Goal: Task Accomplishment & Management: Manage account settings

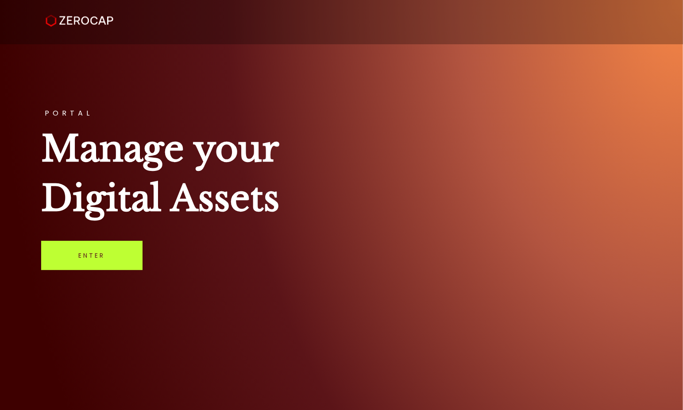
click at [114, 245] on link "Enter" at bounding box center [91, 255] width 101 height 29
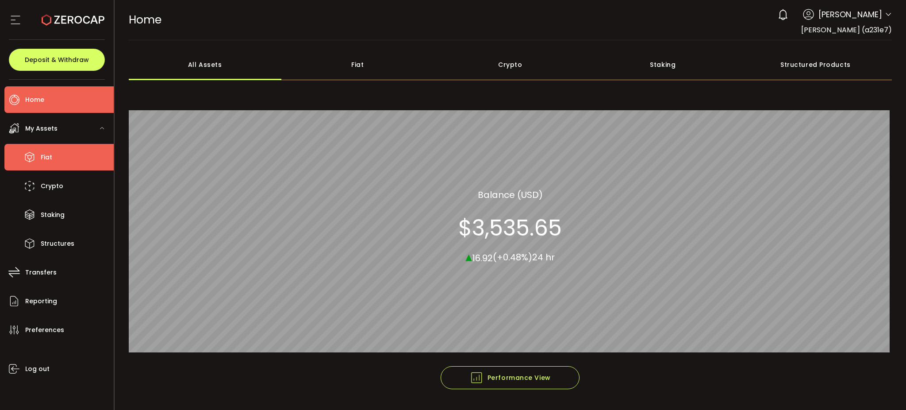
drag, startPoint x: 35, startPoint y: 158, endPoint x: 41, endPoint y: 155, distance: 5.8
click at [35, 158] on icon at bounding box center [29, 156] width 13 height 13
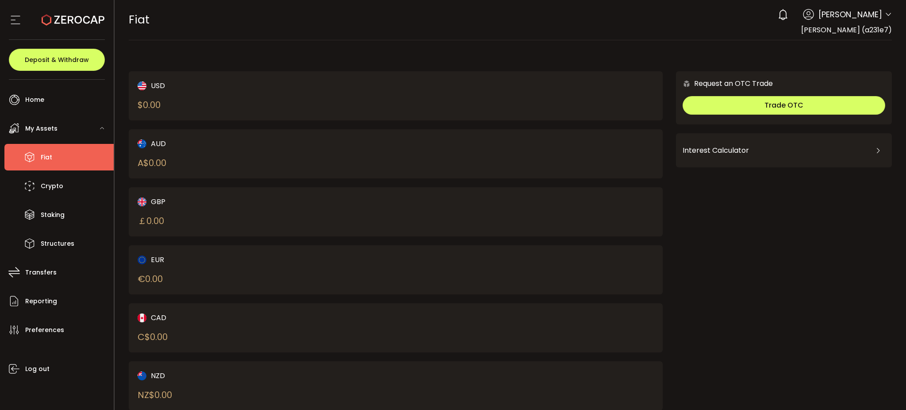
scroll to position [27, 0]
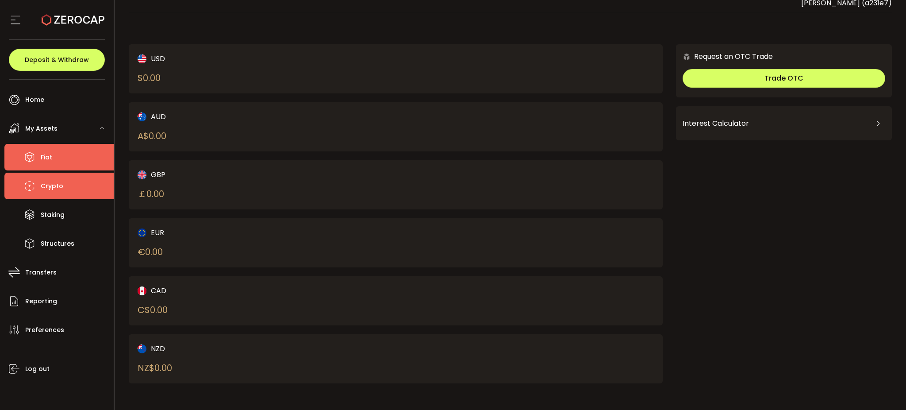
click at [45, 192] on li "Crypto" at bounding box center [58, 186] width 109 height 27
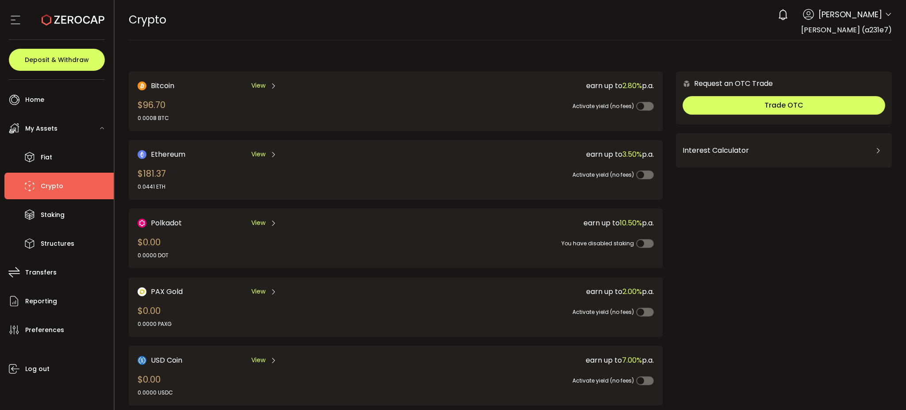
click at [843, 298] on div "Request an OTC Trade Trade OTC Buy Sell Crypto *** BTC ETH USDT USDC PAXG DOT F…" at bounding box center [784, 289] width 216 height 437
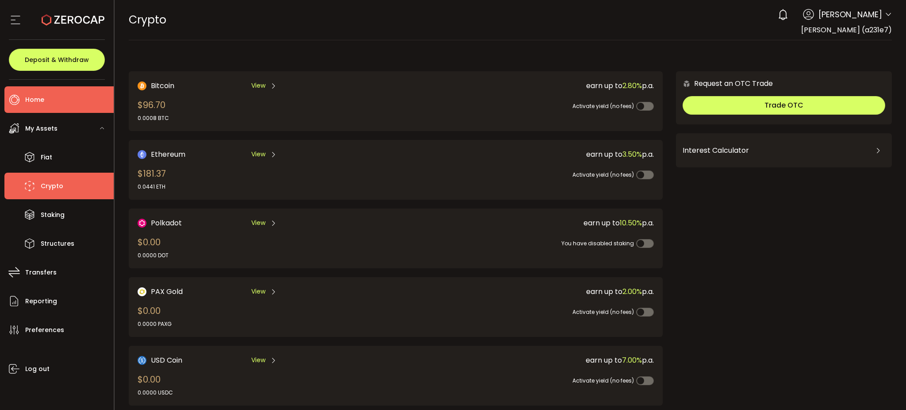
click at [45, 104] on li "Home" at bounding box center [58, 99] width 109 height 27
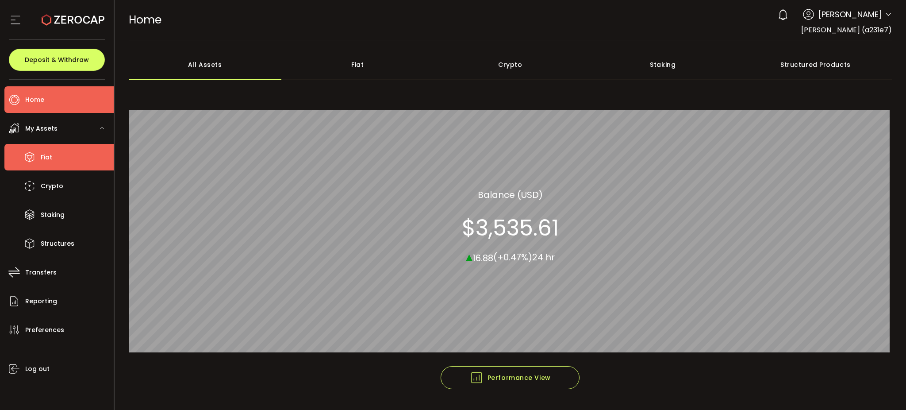
click at [72, 154] on li "Fiat" at bounding box center [58, 157] width 109 height 27
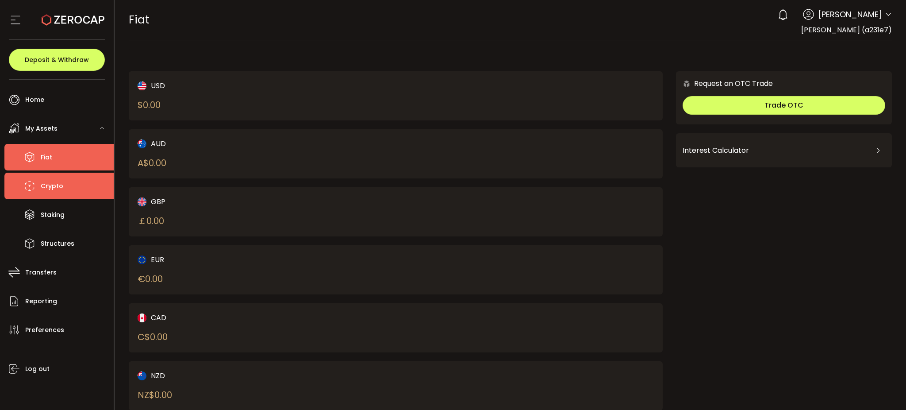
click at [70, 183] on li "Crypto" at bounding box center [58, 186] width 109 height 27
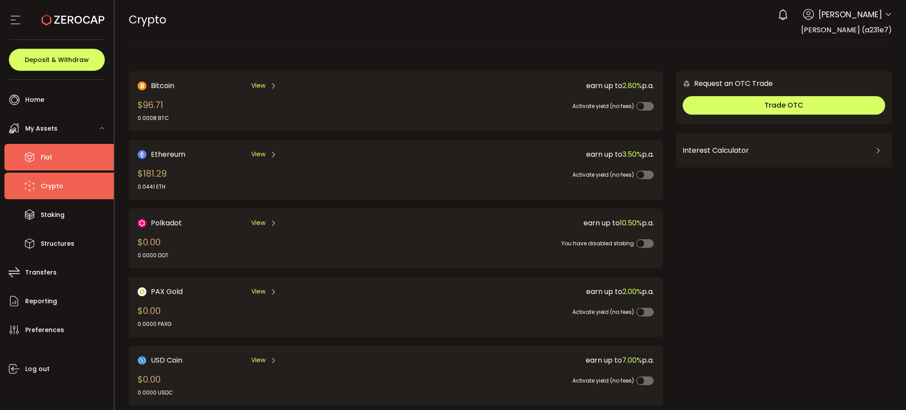
click at [75, 152] on li "Fiat" at bounding box center [58, 157] width 109 height 27
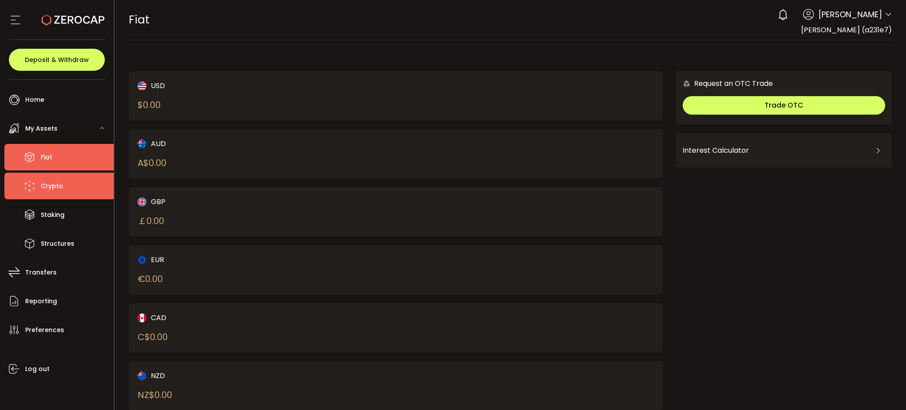
click at [63, 187] on li "Crypto" at bounding box center [58, 186] width 109 height 27
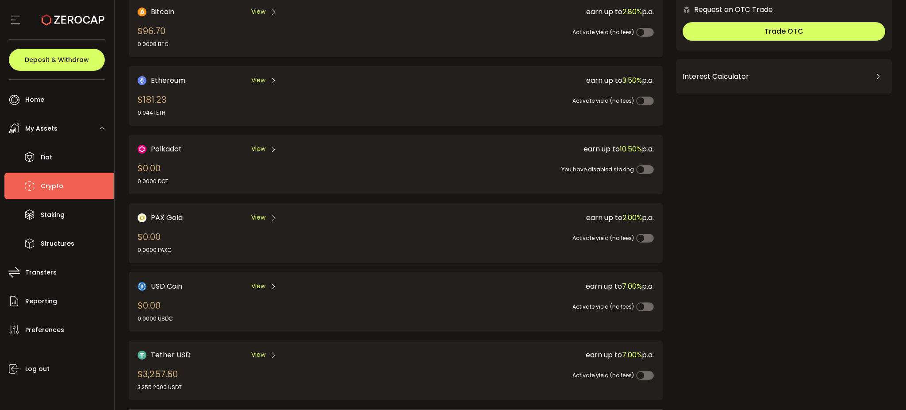
scroll to position [118, 0]
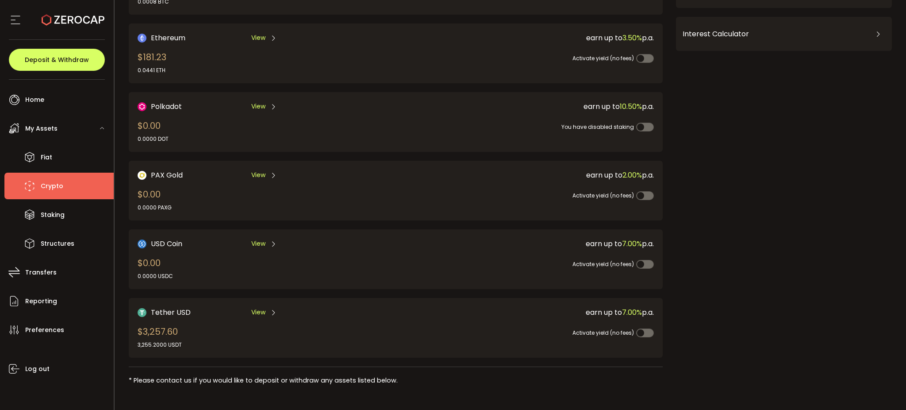
click at [260, 307] on div "View" at bounding box center [264, 312] width 26 height 11
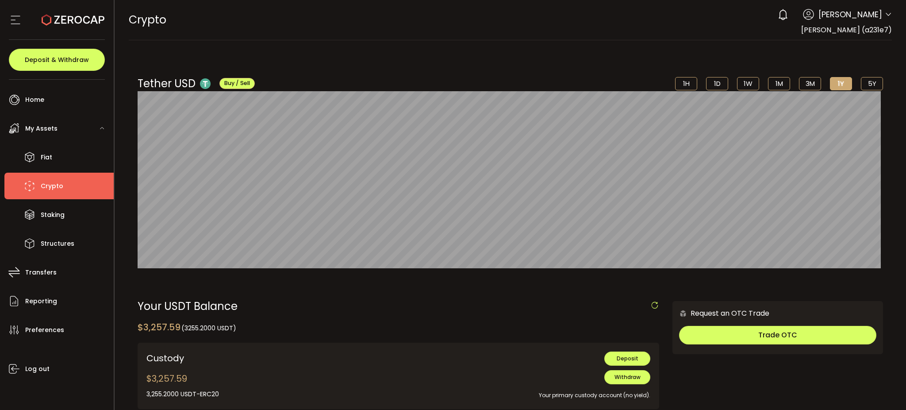
click at [339, 70] on div "Tether USD Buy / Sell 1H 1D 1W 1M 3M 1Y 5Y $1.00 Jul 13th, 12:00 am" at bounding box center [511, 163] width 764 height 228
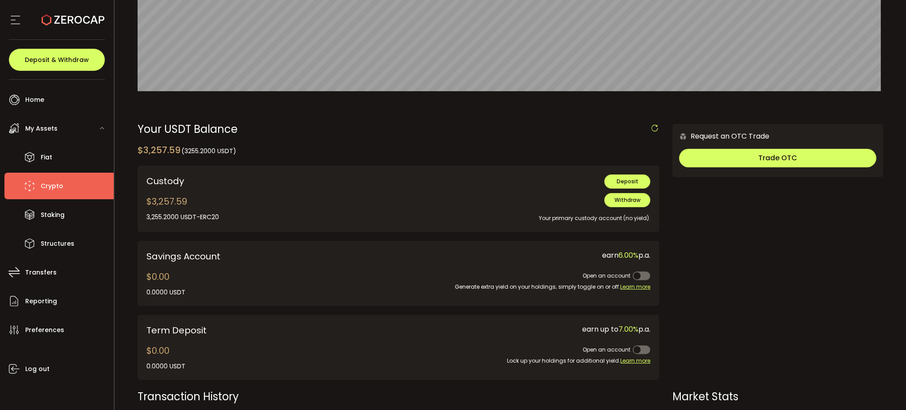
click at [673, 240] on div "Request an OTC Trade Trade OTC Buy Sell Crypto *** BTC ETH USDT USDC PAXG DOT F…" at bounding box center [778, 256] width 211 height 265
click at [338, 196] on div "Custody $3,257.59 3,255.2000 USDT 0.0000 USDT 3,255.2000 USDT-ERC20 0.0000 USDT…" at bounding box center [247, 198] width 202 height 49
drag, startPoint x: 410, startPoint y: 176, endPoint x: 393, endPoint y: 180, distance: 17.0
click at [409, 176] on div "Deposit" at bounding box center [505, 181] width 289 height 14
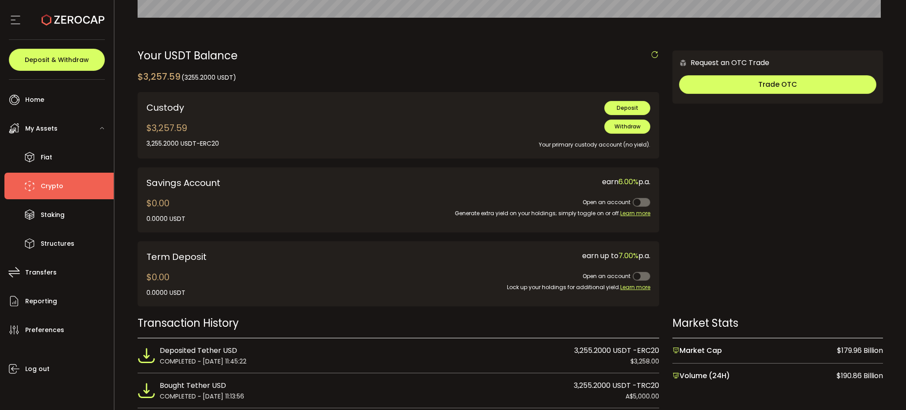
scroll to position [236, 0]
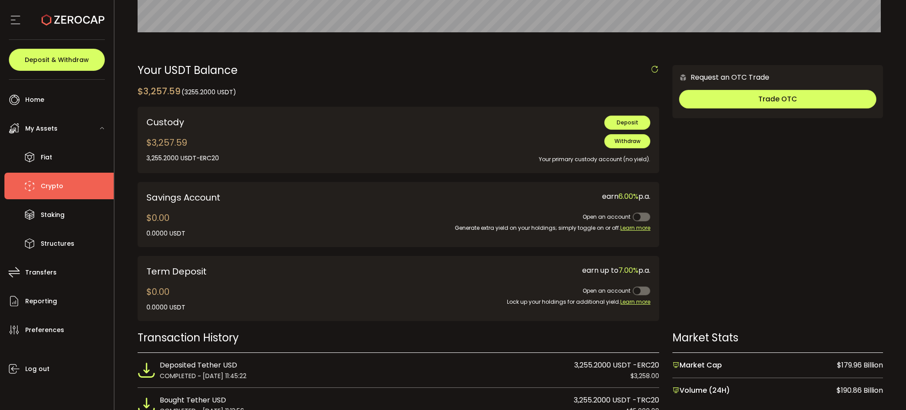
click at [653, 71] on icon at bounding box center [655, 69] width 9 height 9
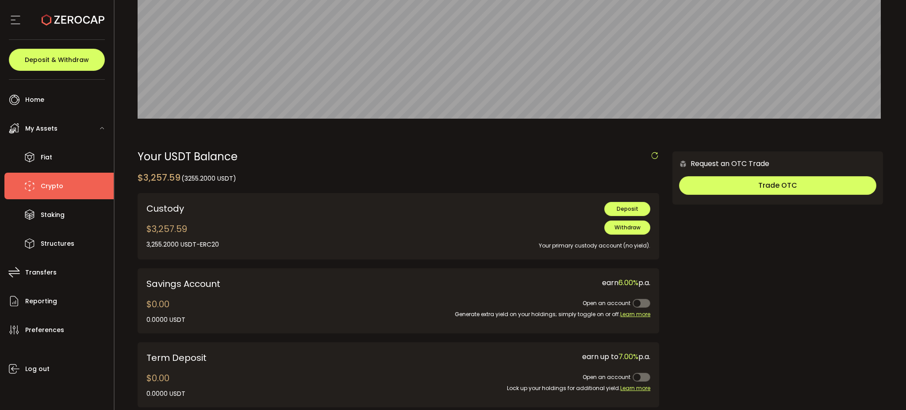
scroll to position [177, 0]
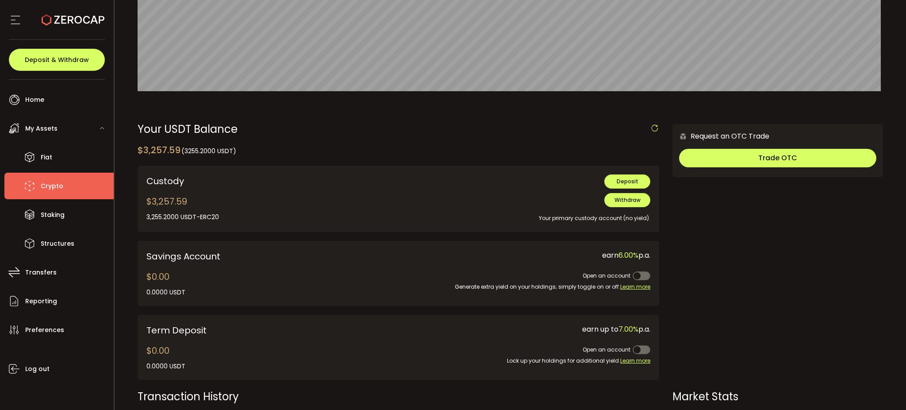
click at [625, 199] on span "Withdraw" at bounding box center [628, 200] width 26 height 8
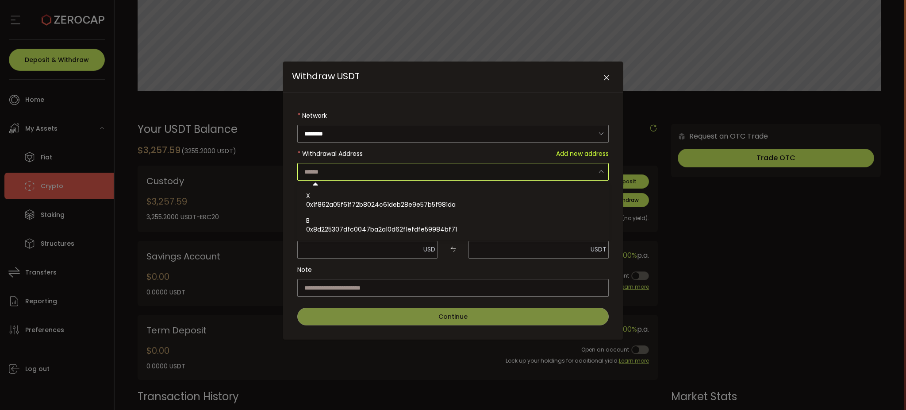
click at [474, 171] on input "Withdraw USDT" at bounding box center [453, 172] width 312 height 18
click at [491, 127] on input "********" at bounding box center [453, 134] width 312 height 18
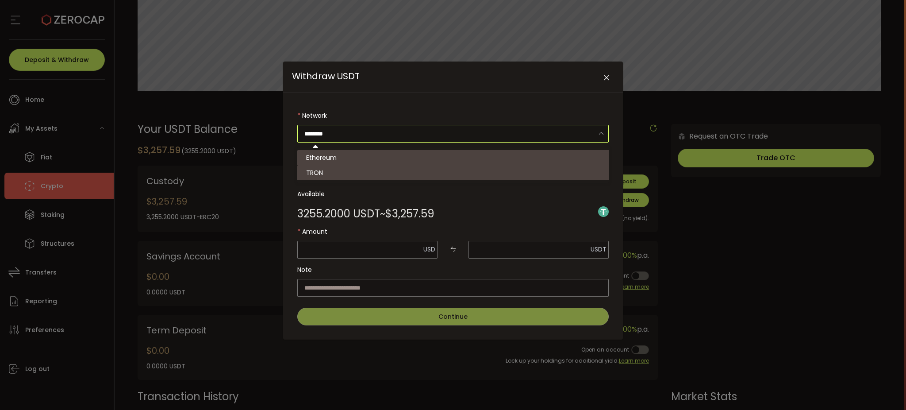
click at [473, 170] on li "TRON" at bounding box center [454, 172] width 314 height 15
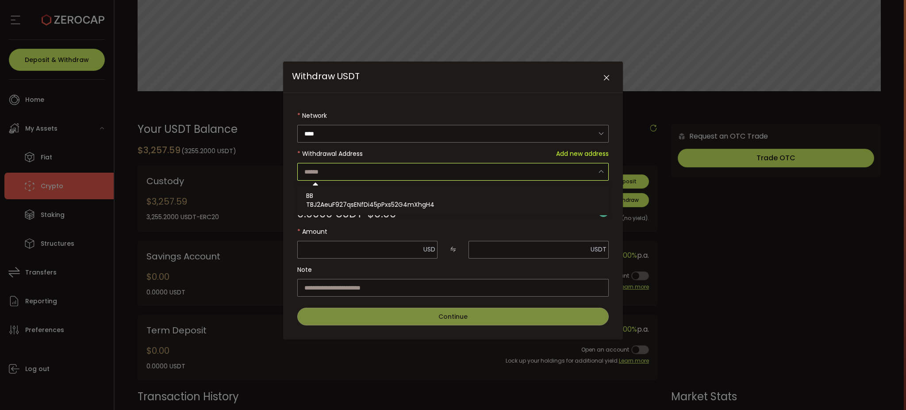
click at [475, 170] on input "Withdraw USDT" at bounding box center [453, 172] width 312 height 18
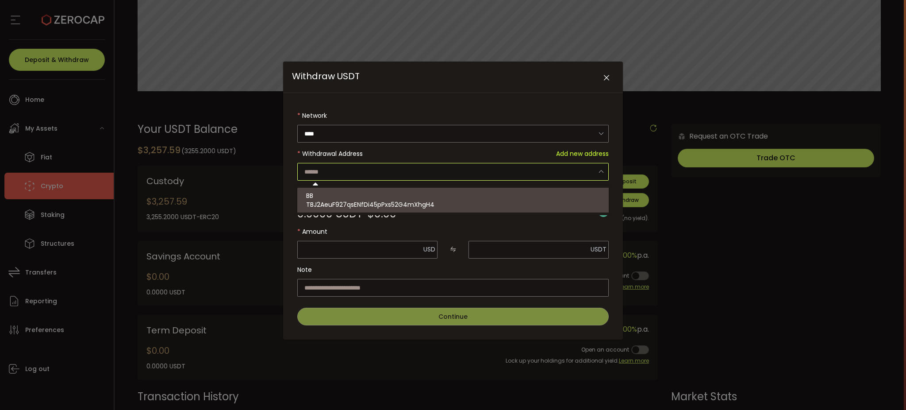
click at [461, 223] on label "Amount" at bounding box center [453, 232] width 312 height 18
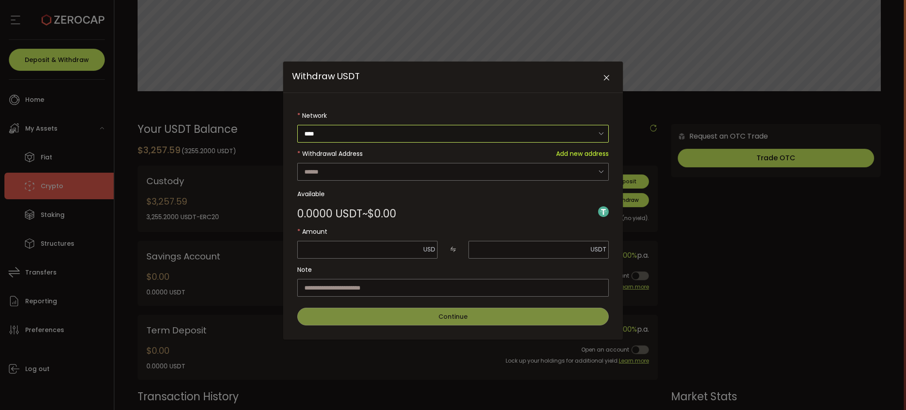
click at [503, 130] on input "****" at bounding box center [453, 134] width 312 height 18
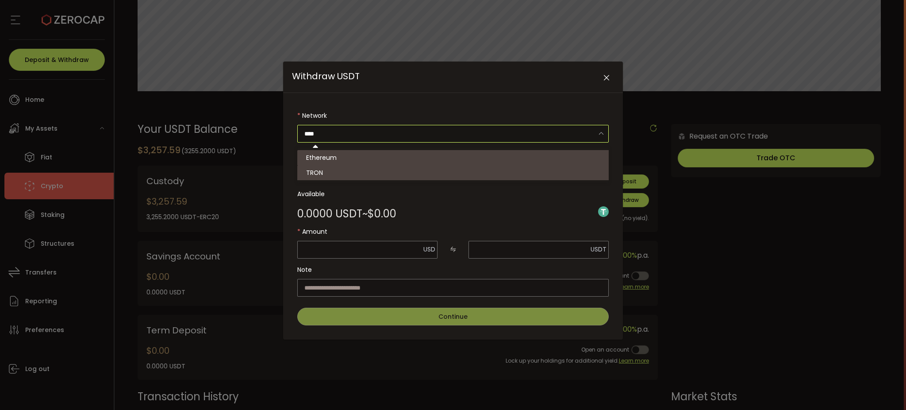
click at [488, 158] on li "Ethereum" at bounding box center [454, 157] width 314 height 15
type input "********"
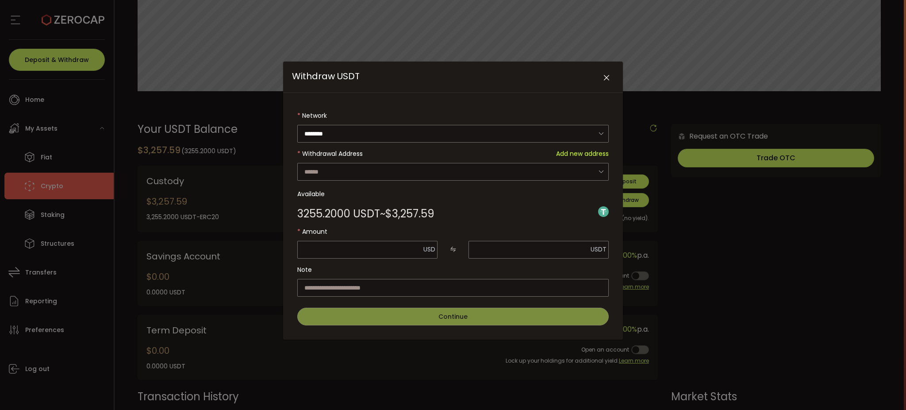
click at [481, 203] on div "3255.2000 USDT ~ $3,257.59" at bounding box center [453, 212] width 312 height 18
click at [481, 167] on input "Withdraw USDT" at bounding box center [453, 172] width 312 height 18
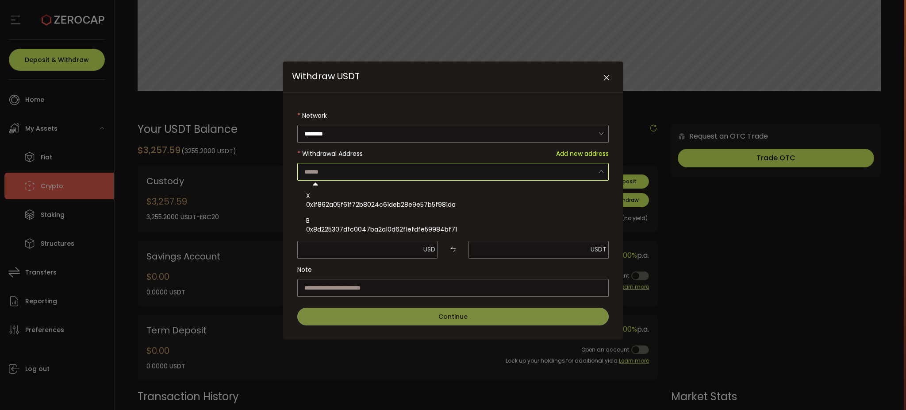
click at [481, 167] on input "Withdraw USDT" at bounding box center [453, 172] width 312 height 18
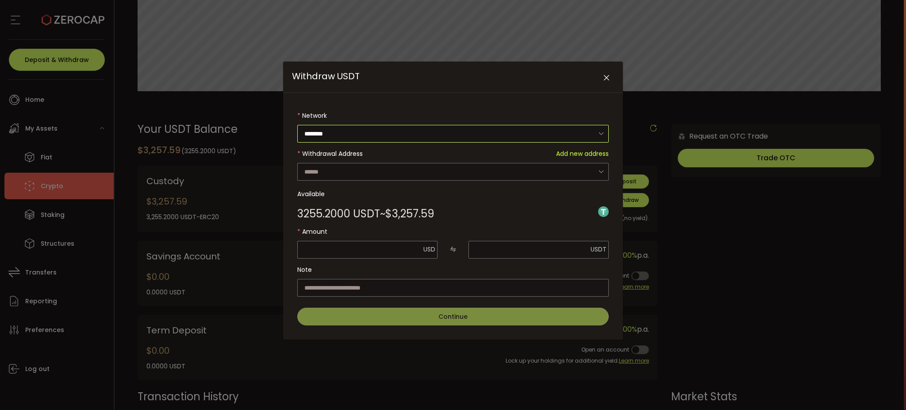
click at [495, 133] on input "********" at bounding box center [453, 134] width 312 height 18
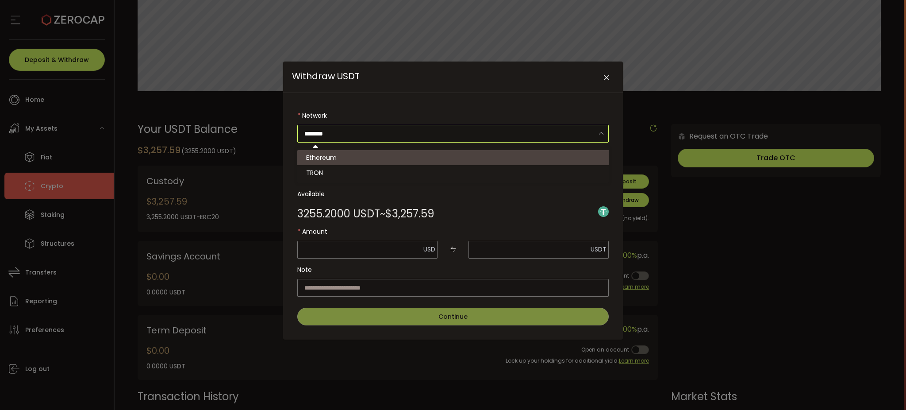
click at [495, 133] on input "********" at bounding box center [453, 134] width 312 height 18
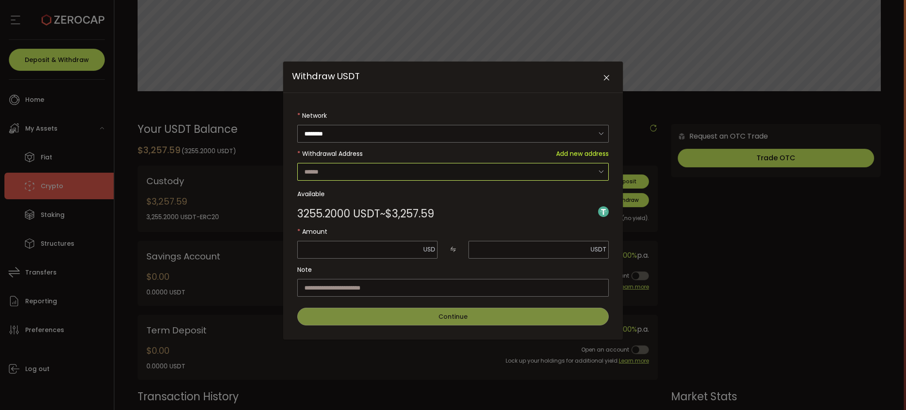
click at [442, 166] on input "Withdraw USDT" at bounding box center [453, 172] width 312 height 18
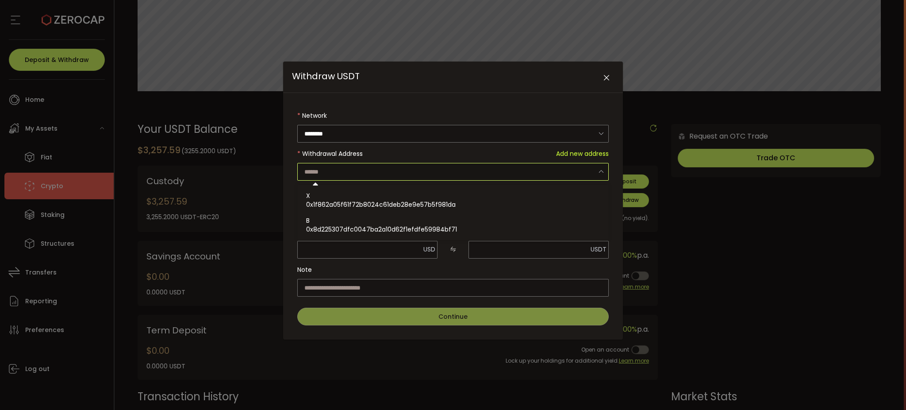
click at [462, 259] on form "Network ******** Withdrawal Address Add new address Available 3255.2000 USDT ~ …" at bounding box center [453, 216] width 312 height 219
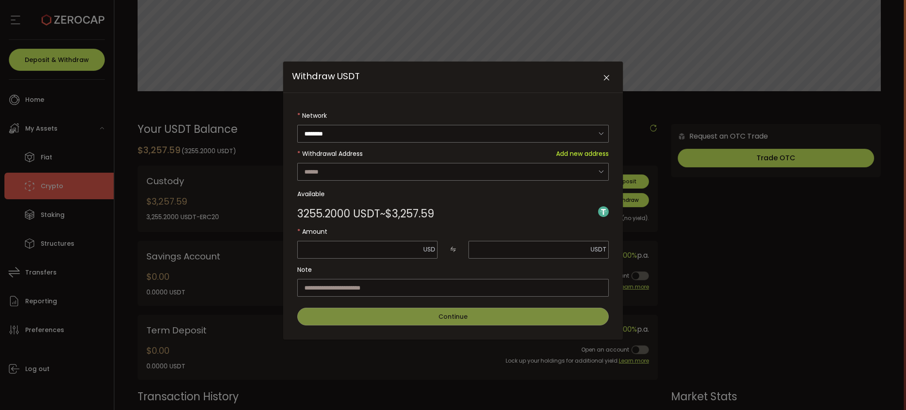
click at [393, 212] on span "$3,257.59" at bounding box center [409, 213] width 49 height 11
click at [602, 210] on use "Withdraw USDT" at bounding box center [603, 211] width 11 height 11
click at [388, 288] on input "Withdraw USDT" at bounding box center [453, 288] width 312 height 18
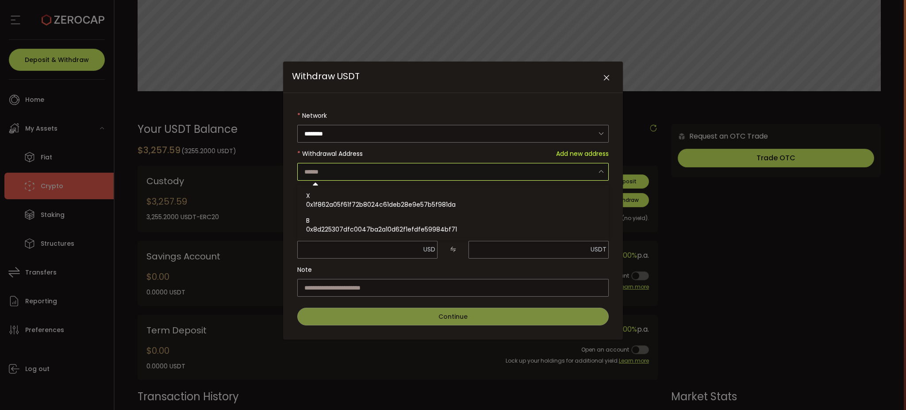
click at [424, 169] on input "Withdraw USDT" at bounding box center [453, 172] width 312 height 18
click at [429, 144] on form "Network ******** Withdrawal Address Add new address Available 3255.2000 USDT ~ …" at bounding box center [453, 216] width 312 height 219
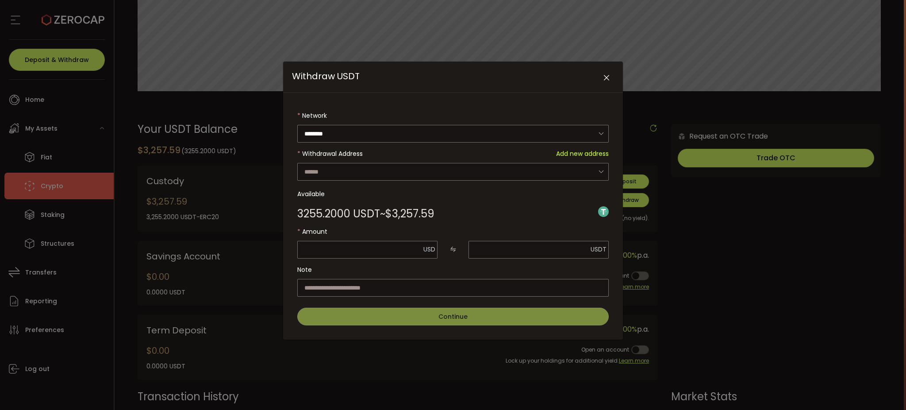
click at [610, 74] on icon "Close" at bounding box center [606, 77] width 9 height 9
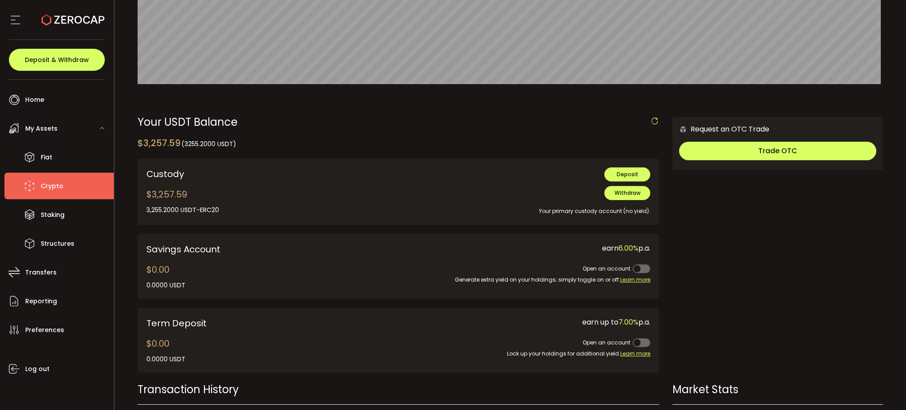
scroll to position [118, 0]
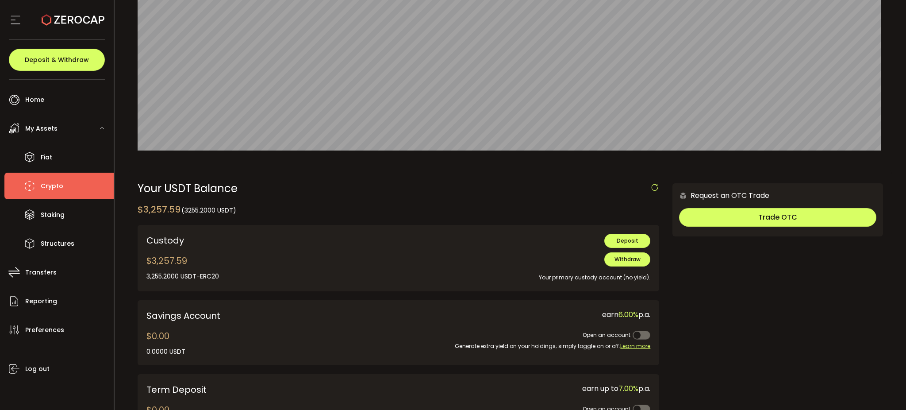
click at [476, 197] on div "Your USDT Balance $3,257.59 (3255.2000 USDT) Confirmation Confirm Cancel Custod…" at bounding box center [399, 315] width 522 height 265
click at [430, 224] on div "Your USDT Balance $3,257.59 (3255.2000 USDT) Confirmation Confirm Cancel Custod…" at bounding box center [399, 315] width 522 height 265
click at [631, 261] on span "Withdraw" at bounding box center [628, 259] width 26 height 8
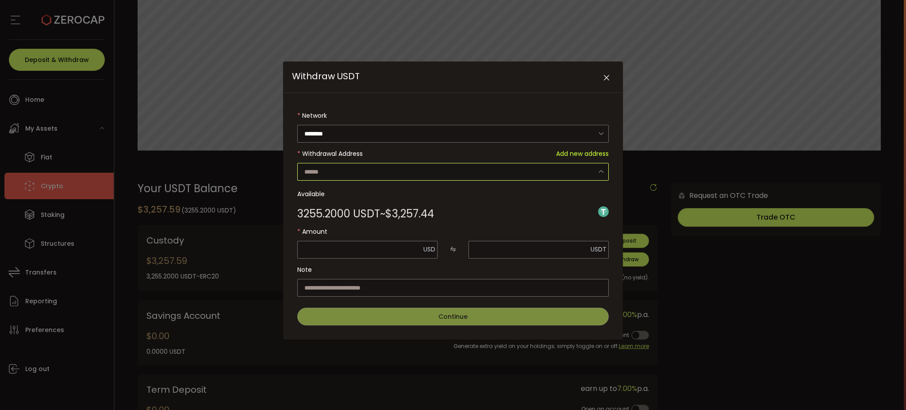
click at [414, 172] on input "Withdraw USDT" at bounding box center [453, 172] width 312 height 18
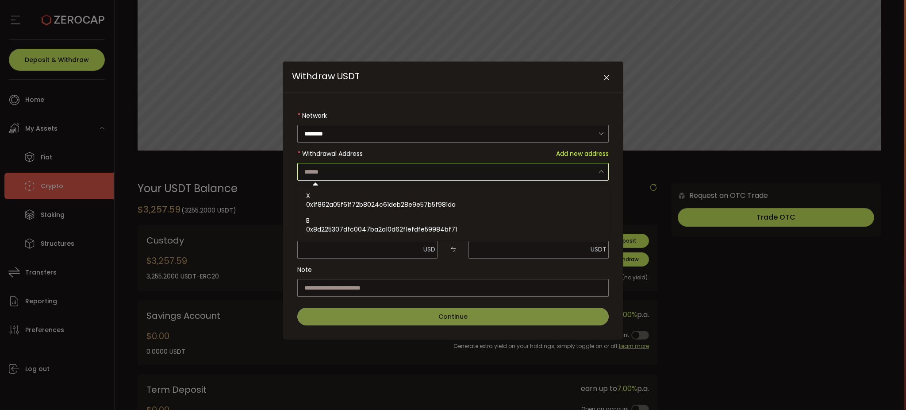
click at [414, 172] on input "Withdraw USDT" at bounding box center [453, 172] width 312 height 18
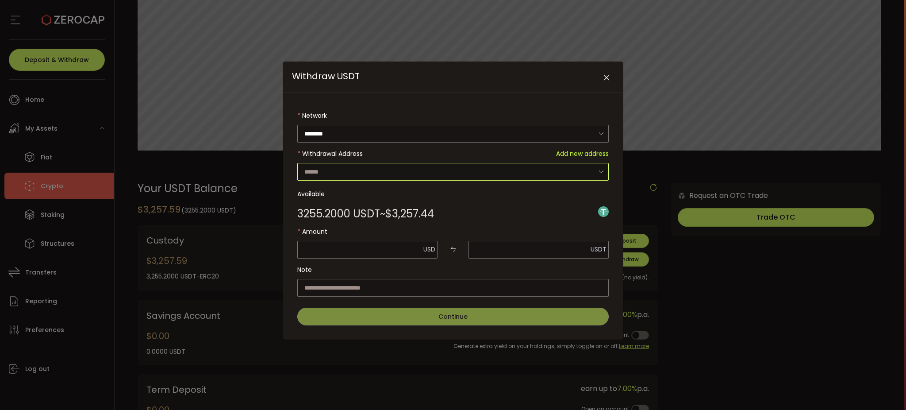
click at [473, 177] on input "Withdraw USDT" at bounding box center [453, 172] width 312 height 18
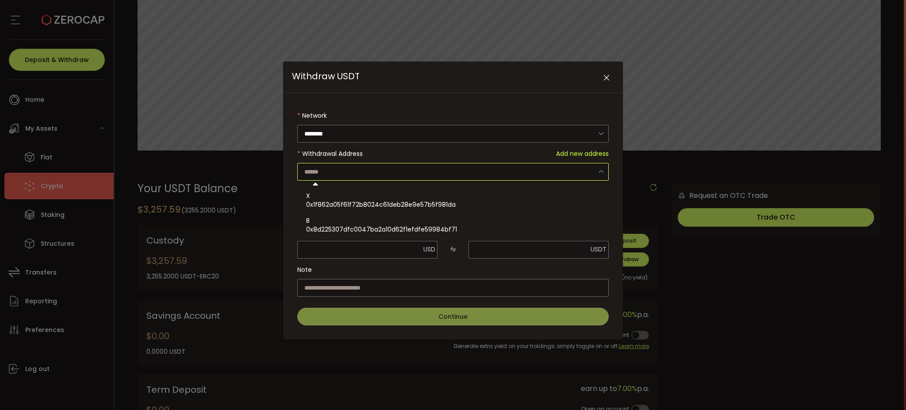
click at [567, 153] on span "Add new address" at bounding box center [582, 154] width 53 height 18
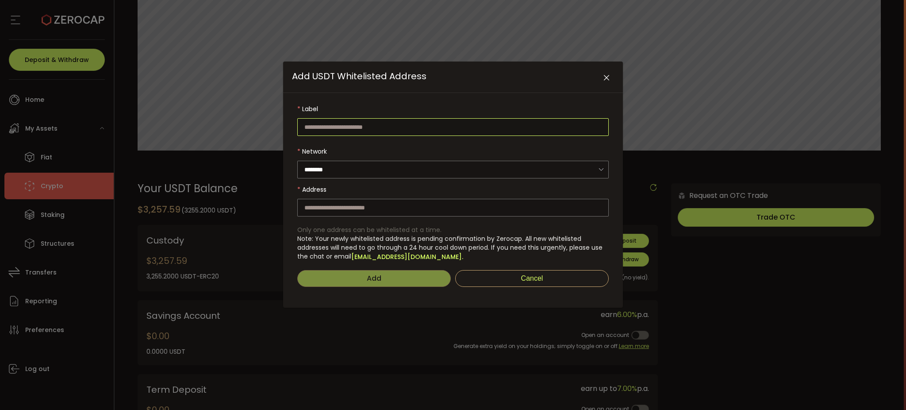
click at [354, 125] on input "Add USDT Whitelisted Address" at bounding box center [453, 127] width 312 height 18
paste input "**********"
click at [345, 205] on input "Add USDT Whitelisted Address" at bounding box center [453, 208] width 312 height 18
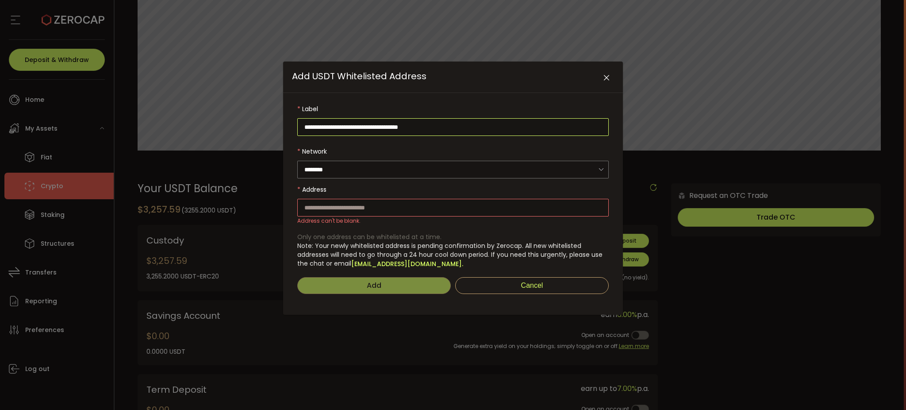
click at [457, 126] on input "**********" at bounding box center [453, 127] width 312 height 18
drag, startPoint x: 465, startPoint y: 133, endPoint x: 225, endPoint y: 136, distance: 239.4
click at [225, 136] on div "**********" at bounding box center [453, 205] width 906 height 410
type input "**"
click at [348, 204] on input "Add USDT Whitelisted Address" at bounding box center [453, 208] width 312 height 18
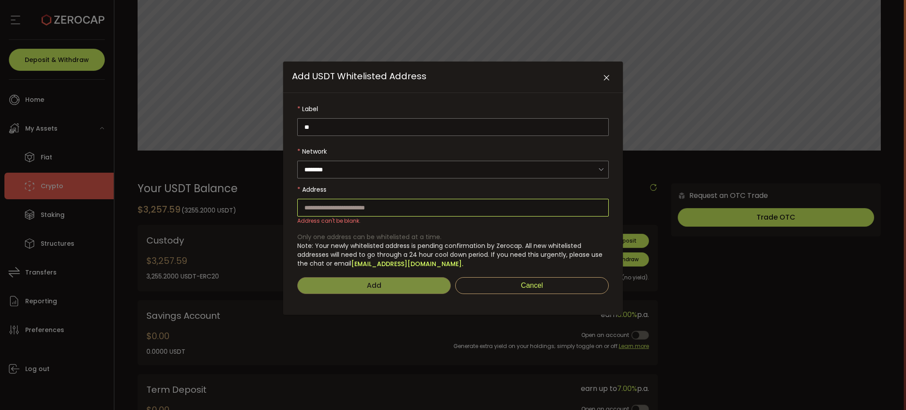
paste input "**********"
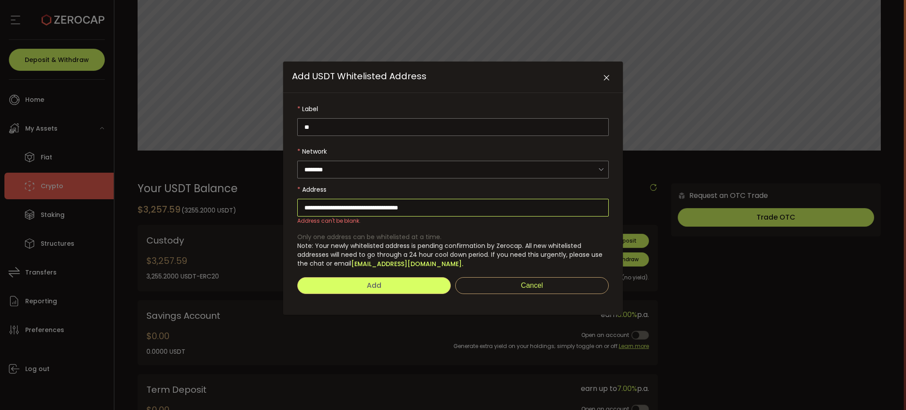
type input "**********"
click at [401, 282] on button "Add" at bounding box center [374, 285] width 154 height 17
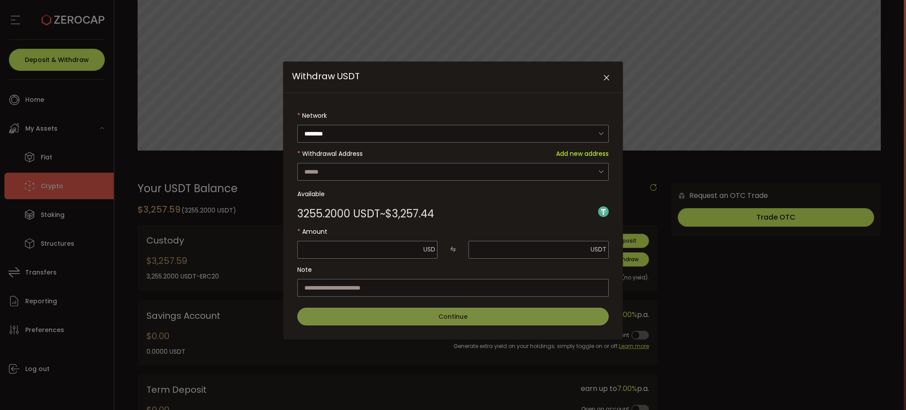
click at [606, 77] on icon "Close" at bounding box center [606, 77] width 9 height 9
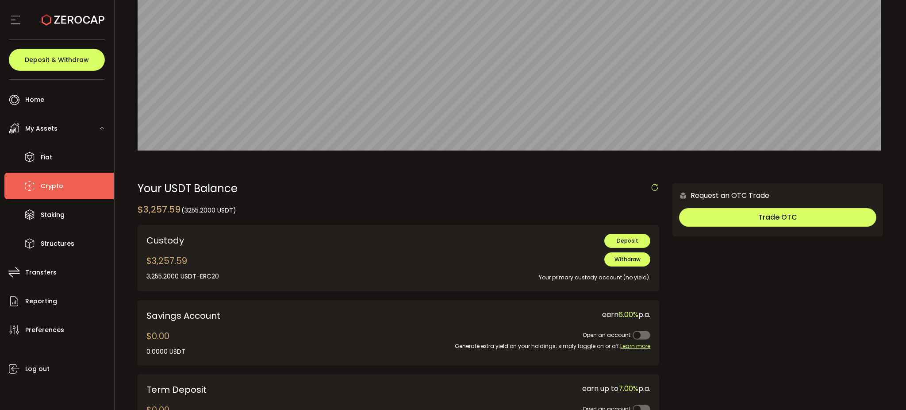
scroll to position [177, 0]
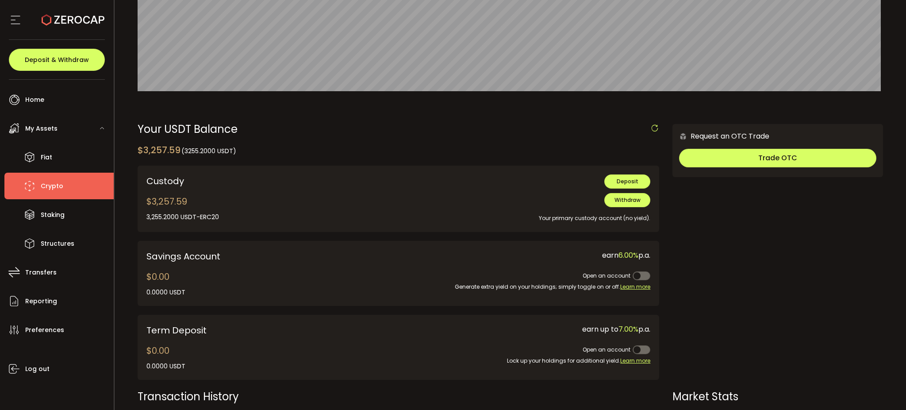
click at [315, 181] on div "Custody" at bounding box center [247, 180] width 202 height 13
click at [377, 139] on div "Your USDT Balance $3,257.59 (3255.2000 USDT) Confirmation Confirm Cancel Custod…" at bounding box center [399, 256] width 522 height 265
click at [635, 201] on span "Withdraw" at bounding box center [628, 200] width 26 height 8
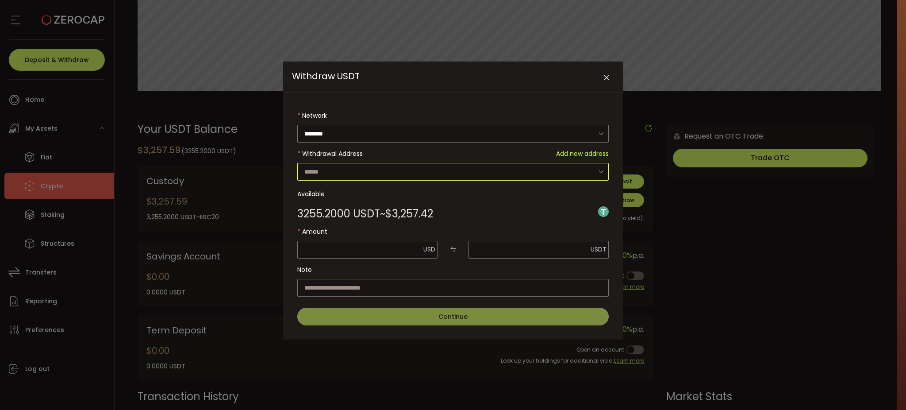
click at [578, 173] on input "Withdraw USDT" at bounding box center [453, 172] width 312 height 18
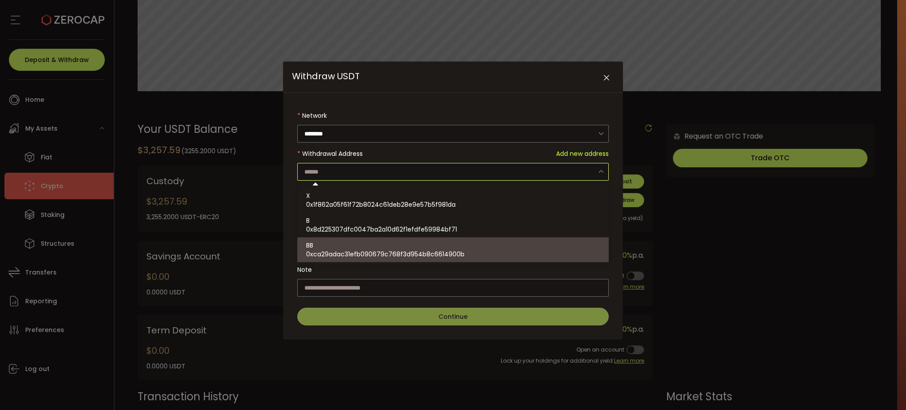
click at [374, 250] on span "0xca29adac31efb090679c768f3d954b8c6614900b" at bounding box center [385, 254] width 158 height 9
type input "**********"
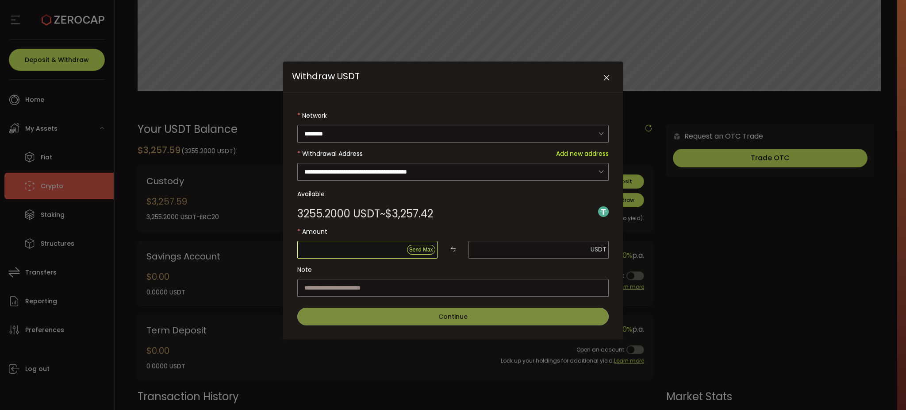
click at [349, 251] on input "Withdraw USDT" at bounding box center [367, 250] width 140 height 18
type input "*"
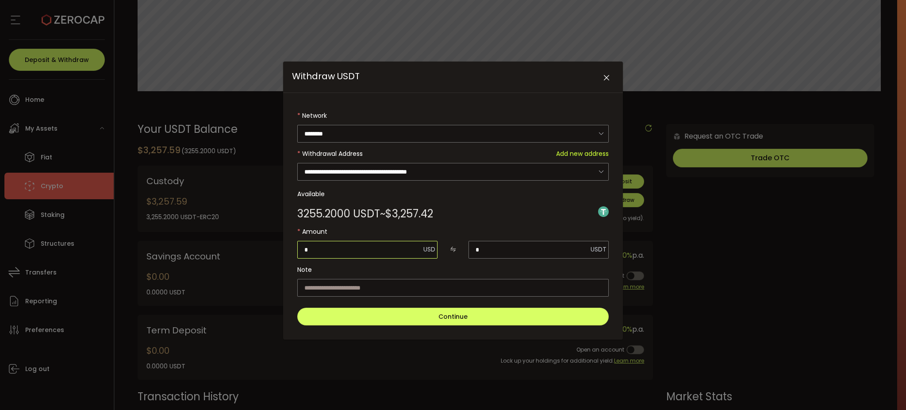
type input "**"
click at [535, 215] on div "3255.2000 USDT ~ $3,257.42" at bounding box center [453, 212] width 312 height 18
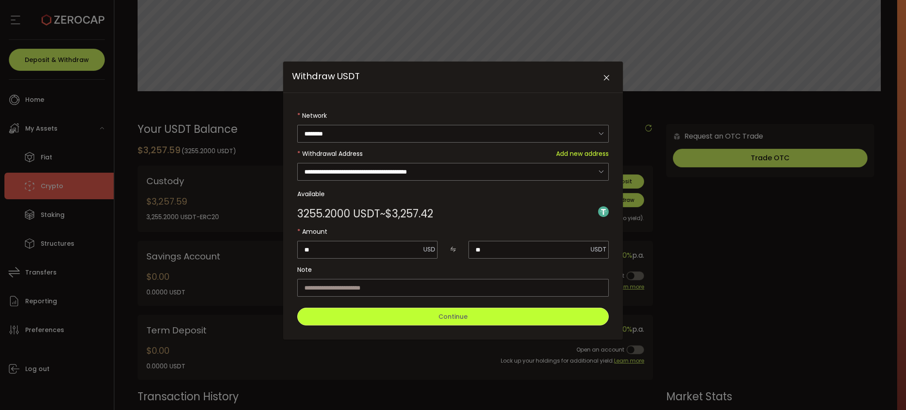
click at [478, 315] on button "Continue" at bounding box center [453, 317] width 312 height 18
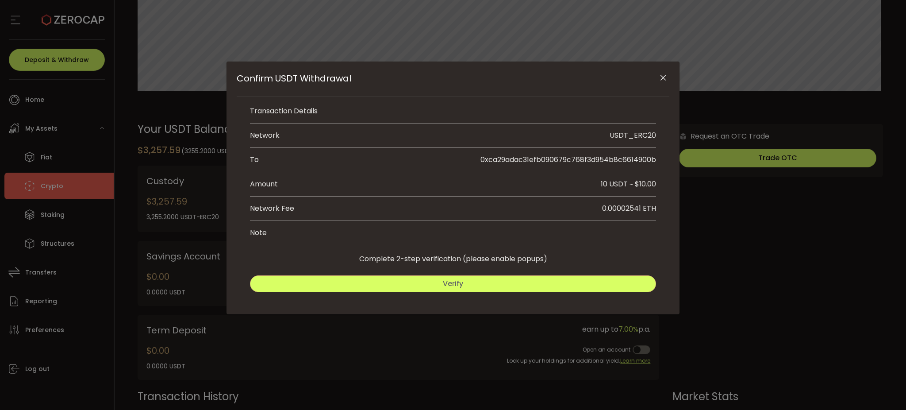
click at [501, 285] on button "Verify" at bounding box center [453, 283] width 406 height 17
click at [587, 282] on button "Submit" at bounding box center [555, 283] width 201 height 17
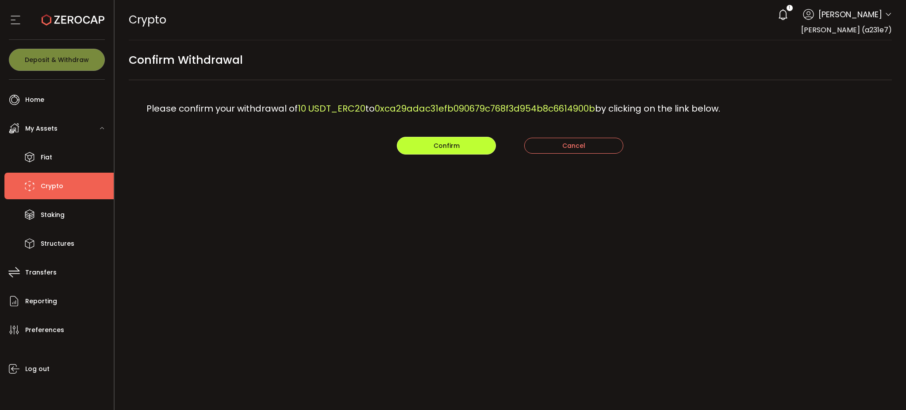
click at [430, 146] on button "Confirm" at bounding box center [446, 146] width 99 height 18
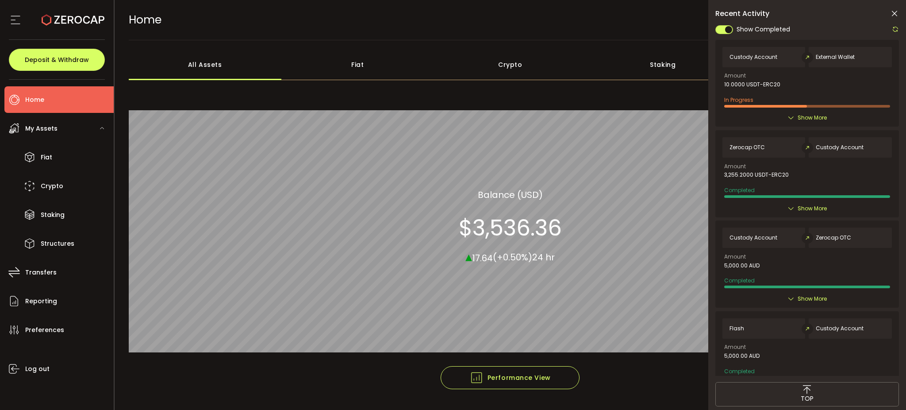
click at [897, 12] on icon at bounding box center [894, 13] width 9 height 9
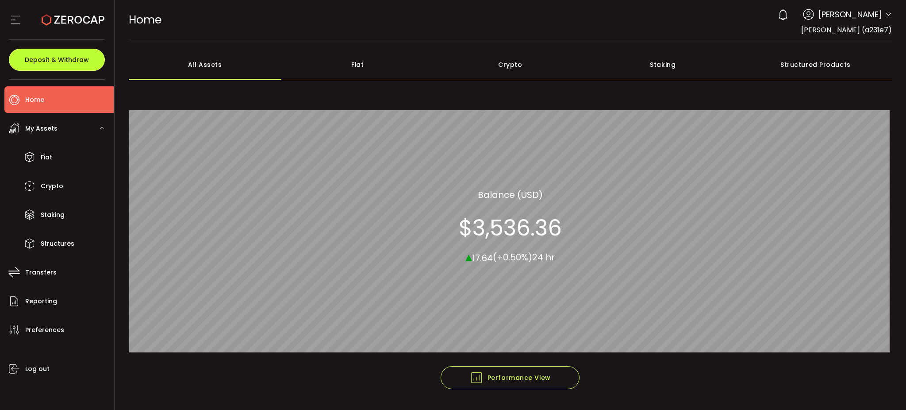
click at [43, 61] on span "Deposit & Withdraw" at bounding box center [57, 60] width 64 height 6
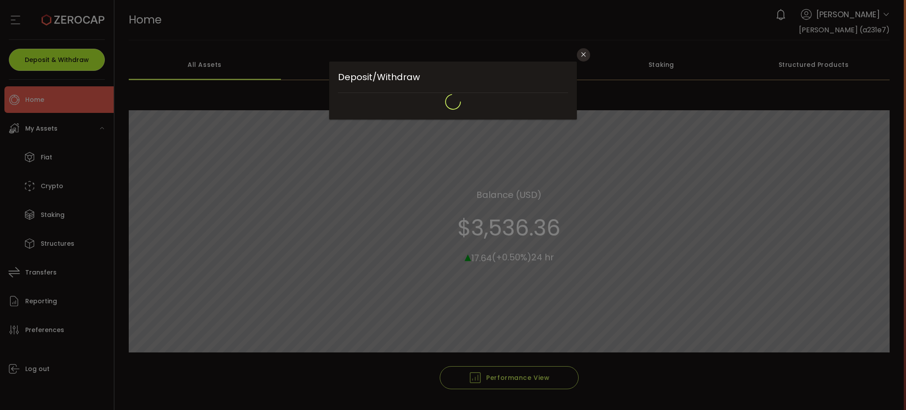
type input "**********"
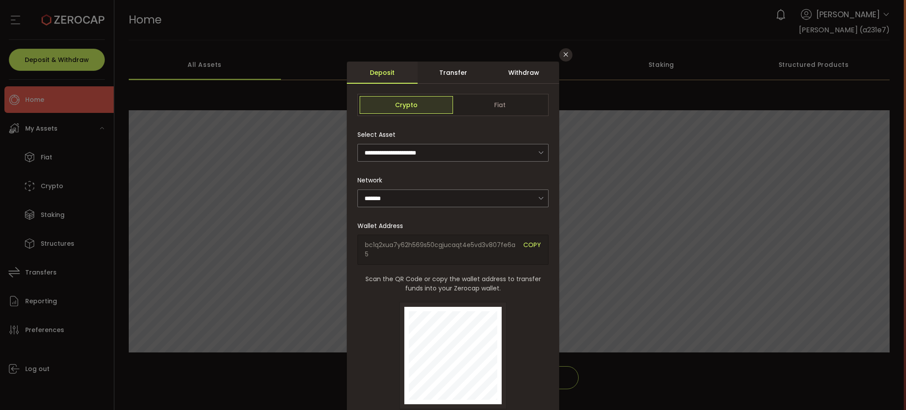
click at [574, 54] on div "**********" at bounding box center [453, 205] width 906 height 410
click at [562, 56] on icon "Close" at bounding box center [565, 54] width 7 height 7
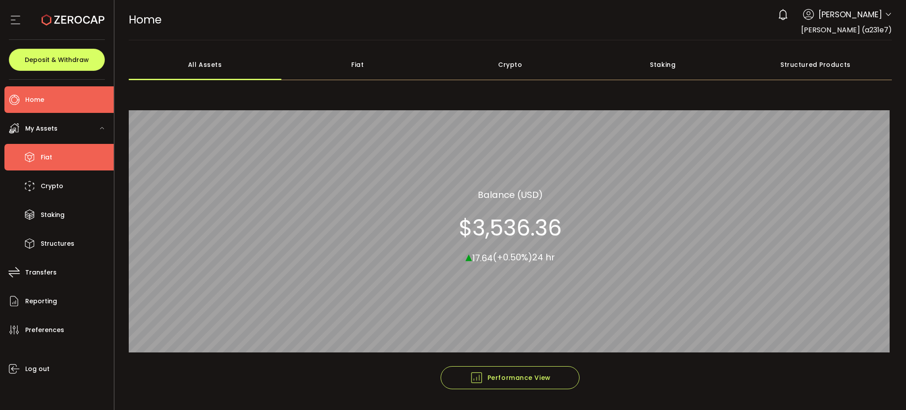
click at [69, 157] on li "Fiat" at bounding box center [58, 157] width 109 height 27
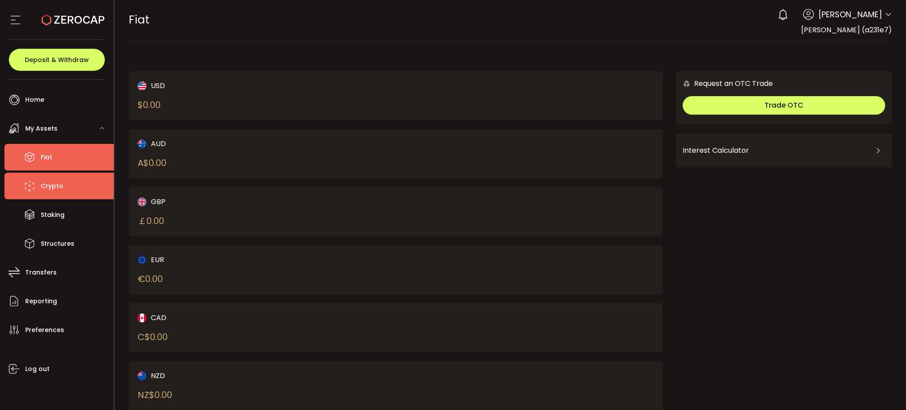
click at [74, 187] on li "Crypto" at bounding box center [58, 186] width 109 height 27
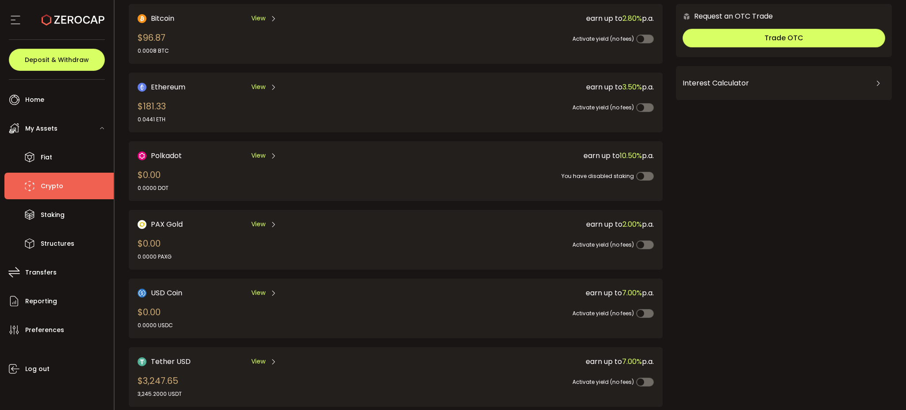
scroll to position [118, 0]
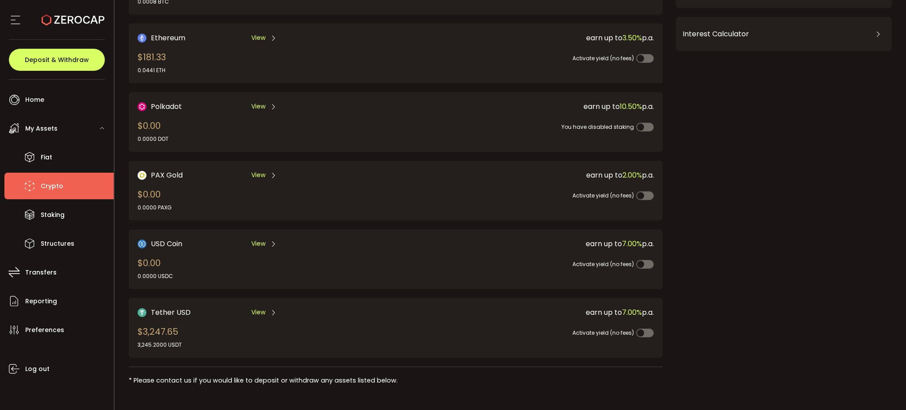
click at [258, 308] on span "View" at bounding box center [258, 312] width 14 height 9
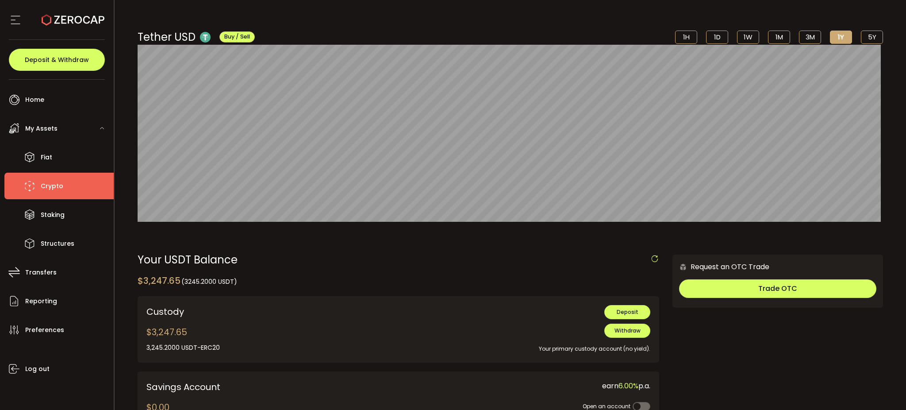
scroll to position [118, 0]
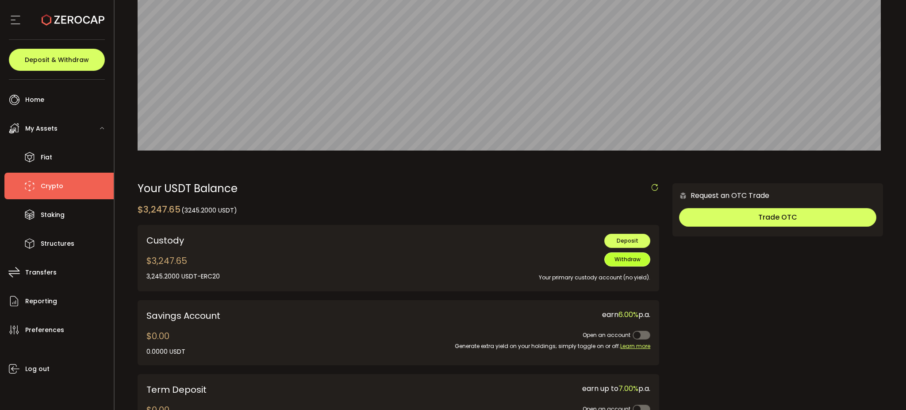
click at [629, 259] on span "Withdraw" at bounding box center [628, 259] width 26 height 8
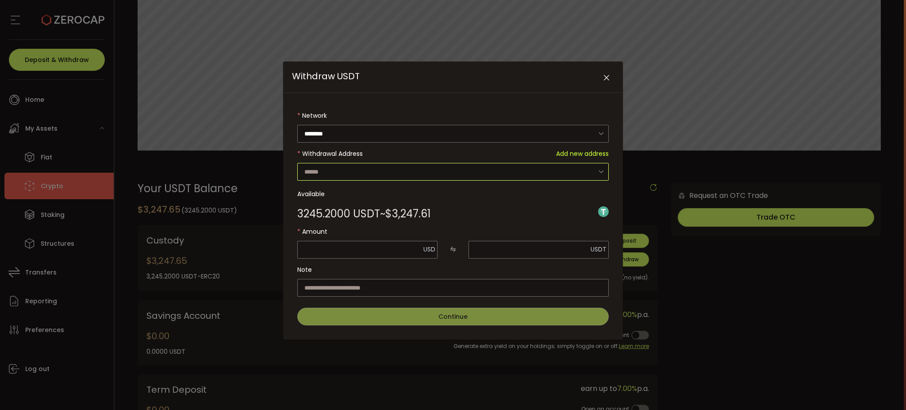
click at [426, 174] on input "Withdraw USDT" at bounding box center [453, 172] width 312 height 18
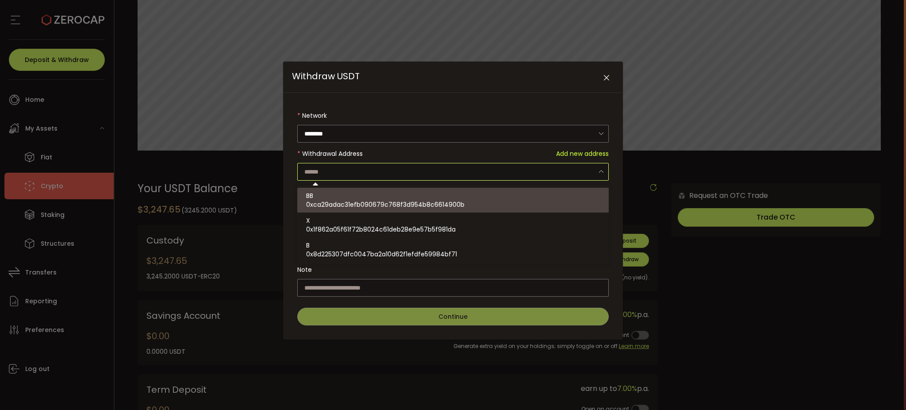
click at [418, 202] on span "0xca29adac31efb090679c768f3d954b8c6614900b" at bounding box center [385, 204] width 158 height 9
type input "**********"
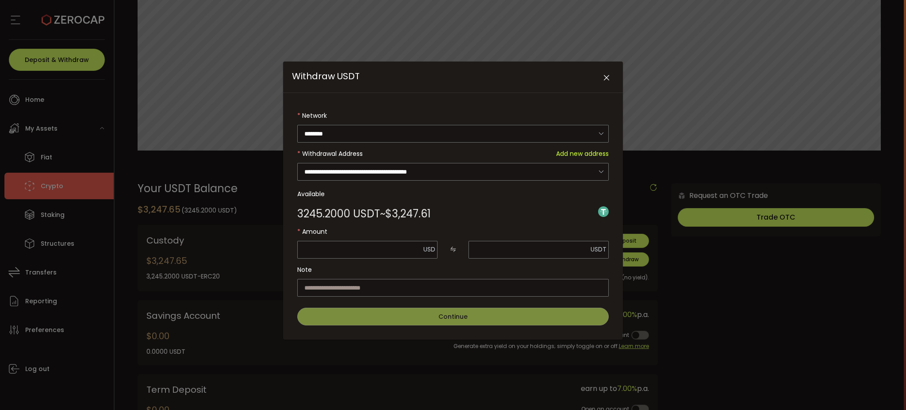
click at [420, 194] on label "Available" at bounding box center [453, 194] width 312 height 18
click at [428, 246] on span "Send Max" at bounding box center [421, 249] width 24 height 6
type input "*******"
type input "******"
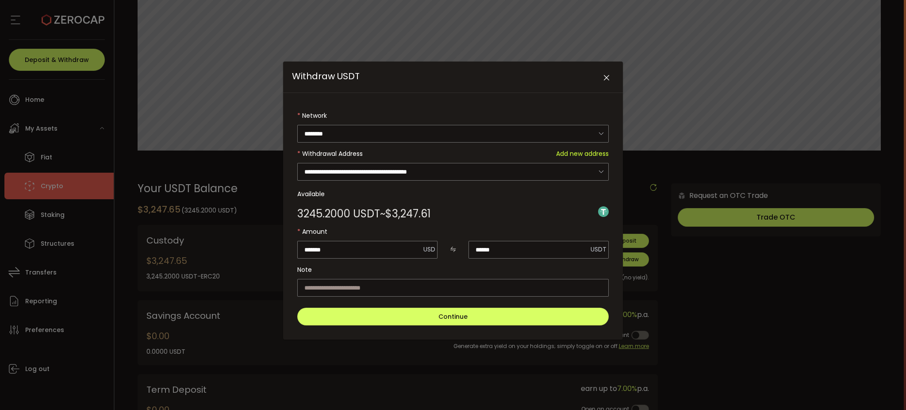
click at [476, 268] on label "Note" at bounding box center [453, 270] width 312 height 18
click at [463, 268] on label "Note" at bounding box center [453, 270] width 312 height 18
click at [489, 211] on div "3245.2000 USDT ~ $3,247.61" at bounding box center [453, 212] width 312 height 18
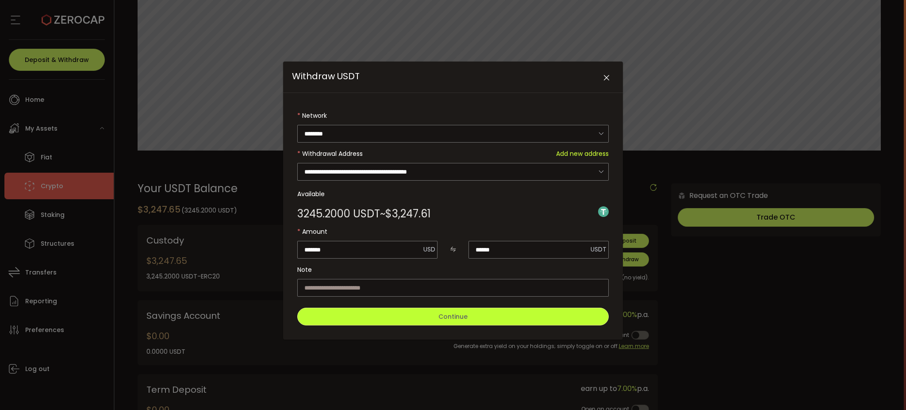
click at [437, 316] on button "Continue" at bounding box center [453, 317] width 312 height 18
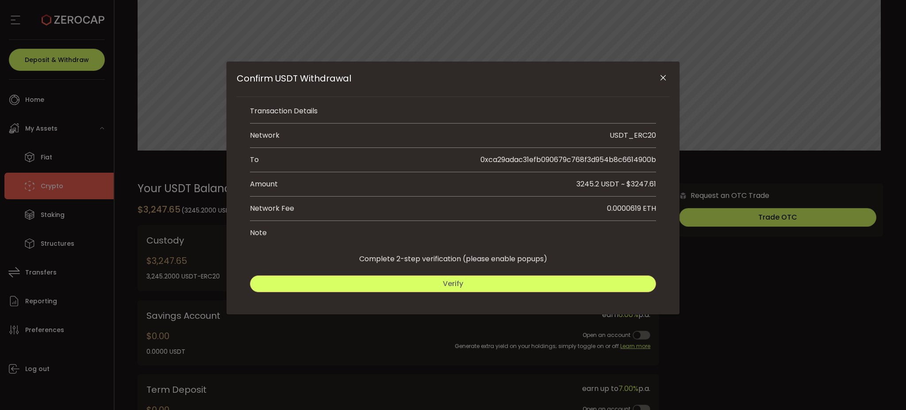
click at [494, 281] on button "Verify" at bounding box center [453, 283] width 406 height 17
click at [568, 285] on span "Submit" at bounding box center [556, 283] width 26 height 10
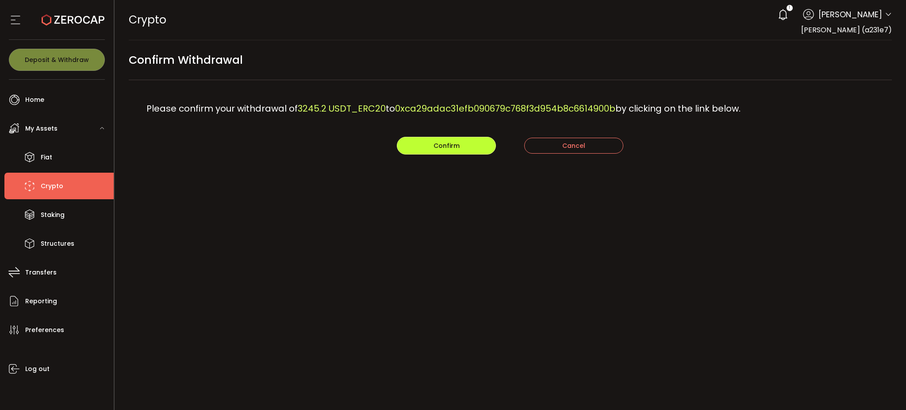
click at [451, 144] on span "Confirm" at bounding box center [447, 145] width 26 height 9
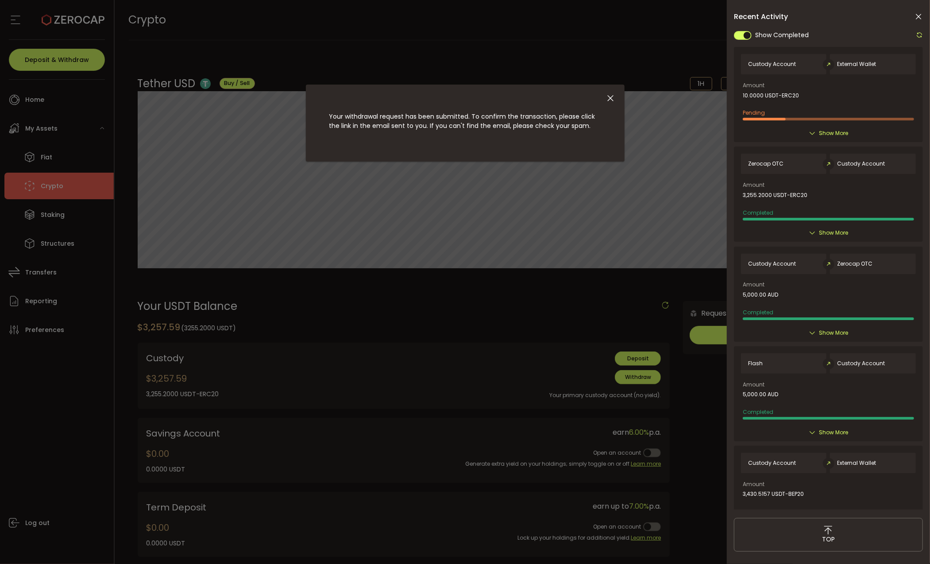
scroll to position [177, 0]
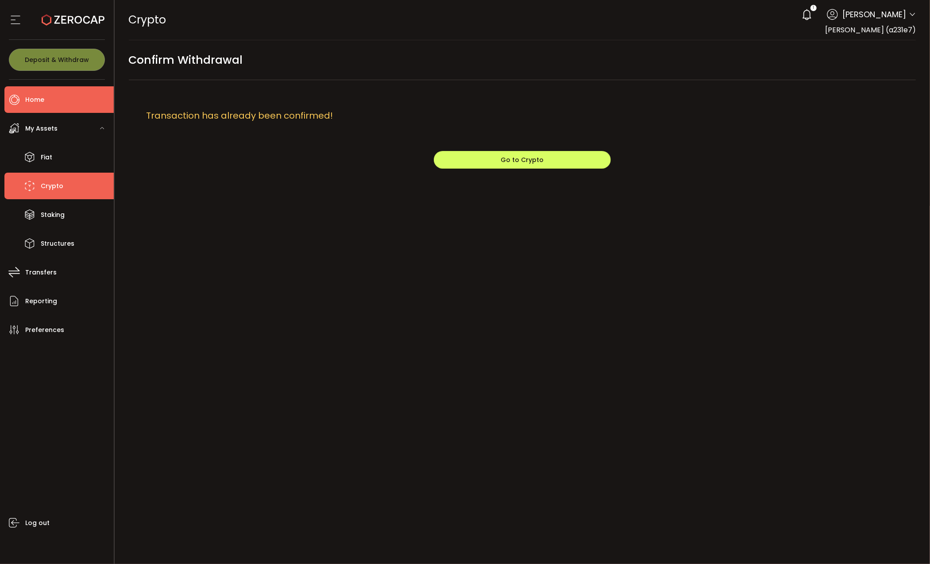
click at [65, 104] on li "Home" at bounding box center [58, 99] width 109 height 27
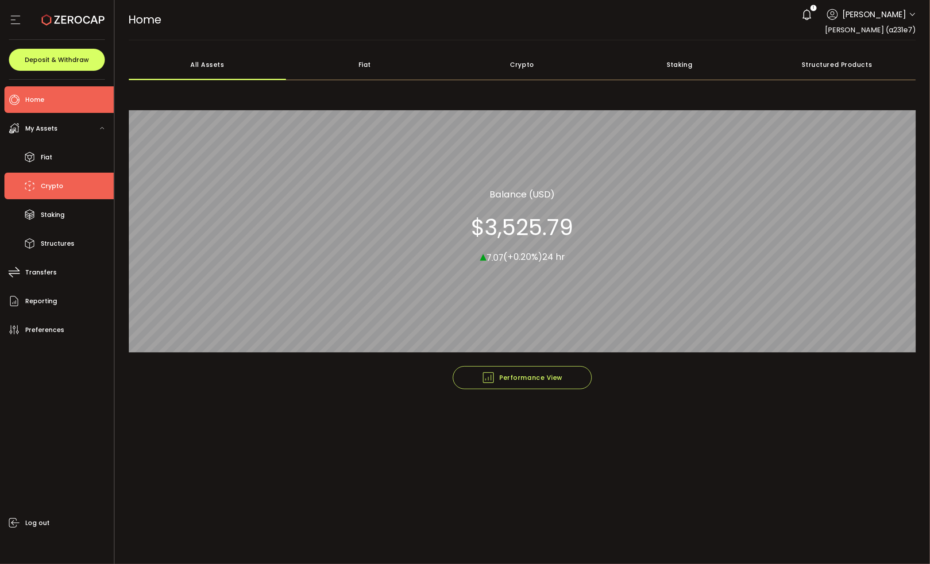
click at [76, 190] on li "Crypto" at bounding box center [58, 186] width 109 height 27
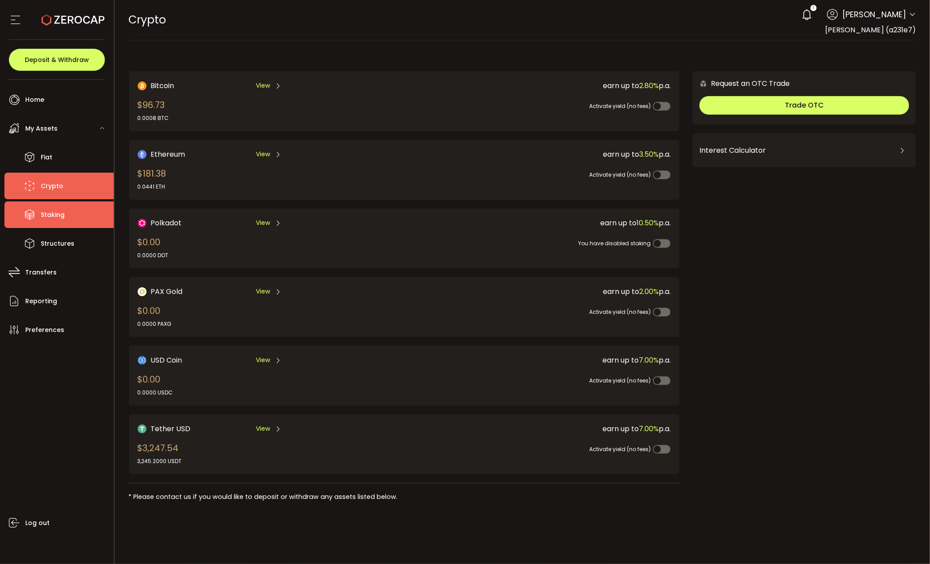
click at [76, 208] on li "Staking" at bounding box center [58, 214] width 109 height 27
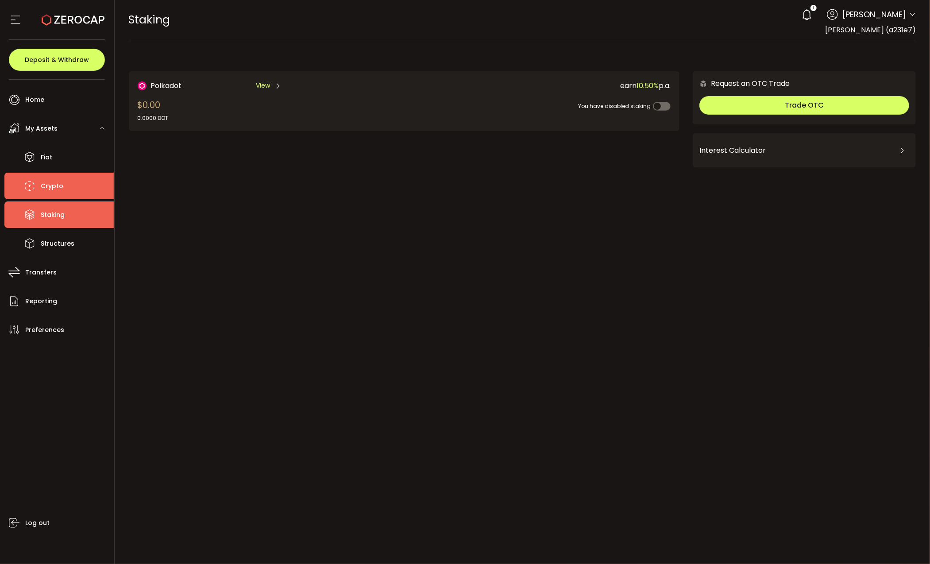
click at [86, 184] on li "Crypto" at bounding box center [58, 186] width 109 height 27
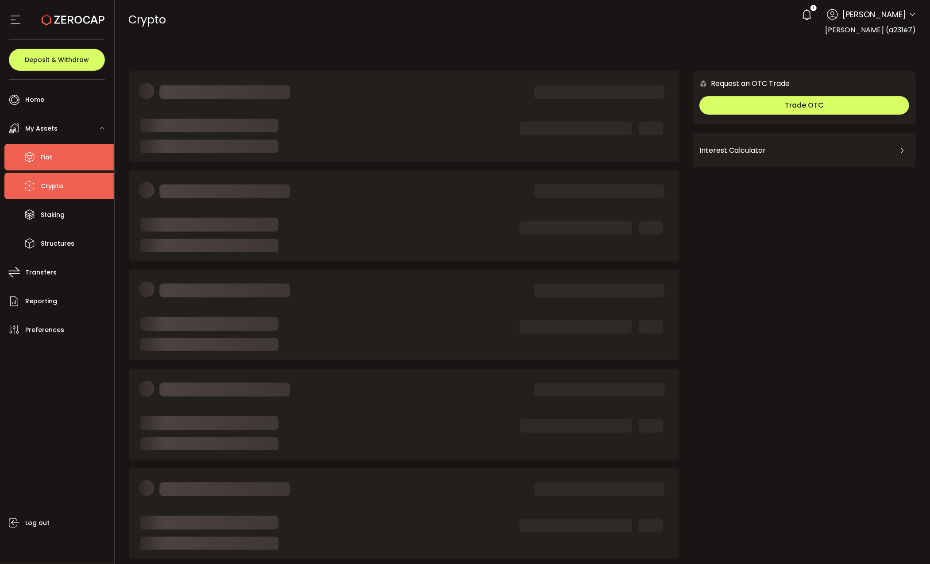
click at [84, 162] on li "Fiat" at bounding box center [58, 157] width 109 height 27
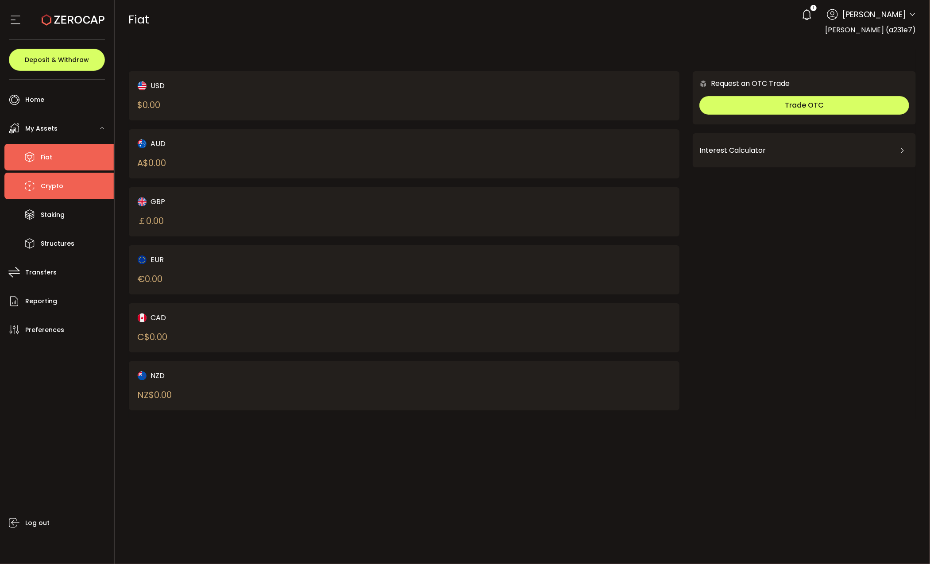
click at [80, 177] on li "Crypto" at bounding box center [58, 186] width 109 height 27
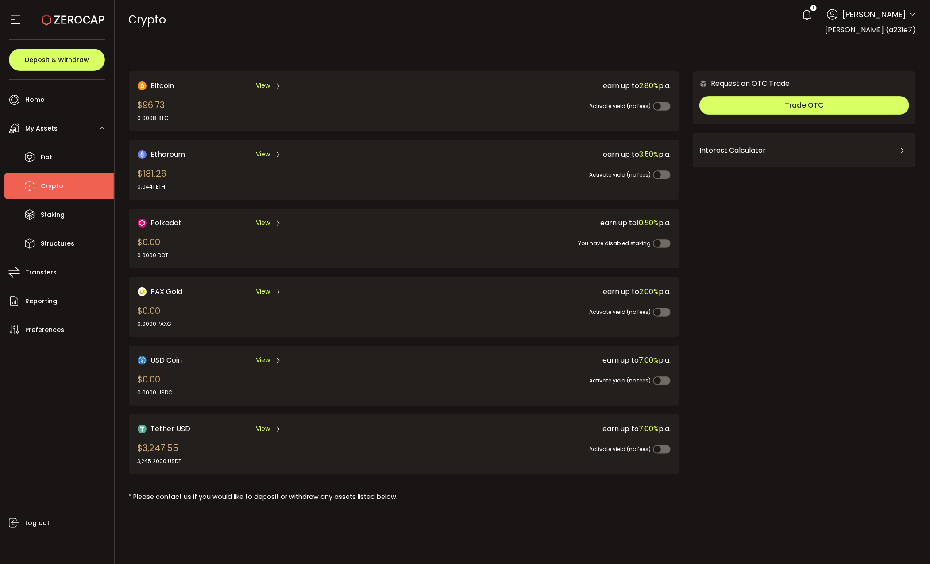
click at [787, 426] on div "Request an OTC Trade Trade OTC Buy Sell Crypto *** BTC ETH USDT USDC PAXG DOT F…" at bounding box center [804, 289] width 223 height 437
click at [55, 270] on li "Transfers" at bounding box center [58, 272] width 109 height 27
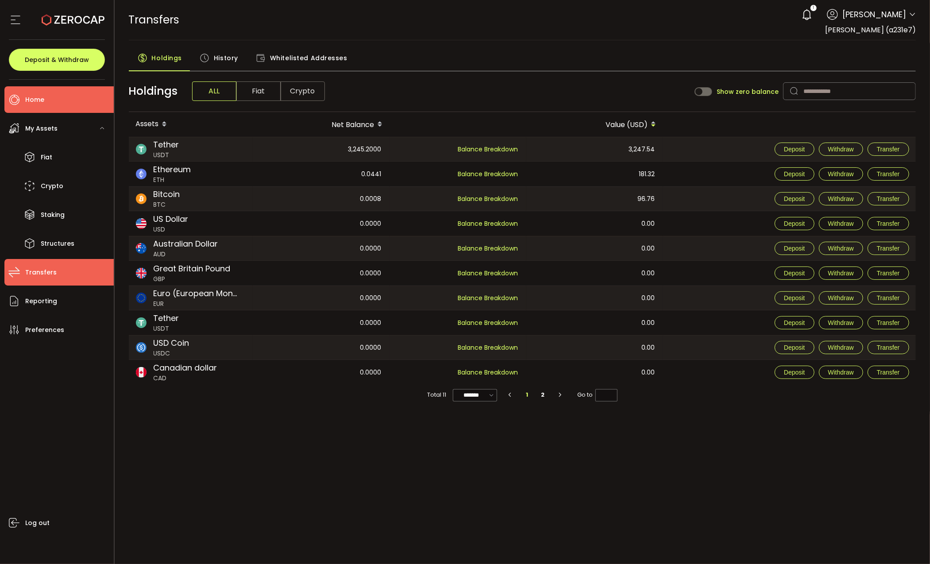
click at [76, 103] on li "Home" at bounding box center [58, 99] width 109 height 27
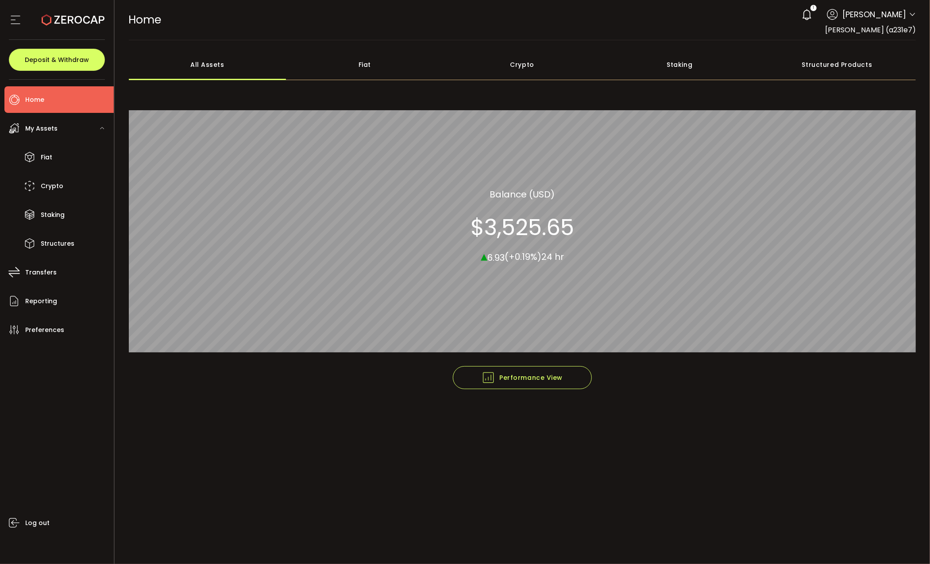
click at [838, 68] on div "Structured Products" at bounding box center [837, 64] width 158 height 31
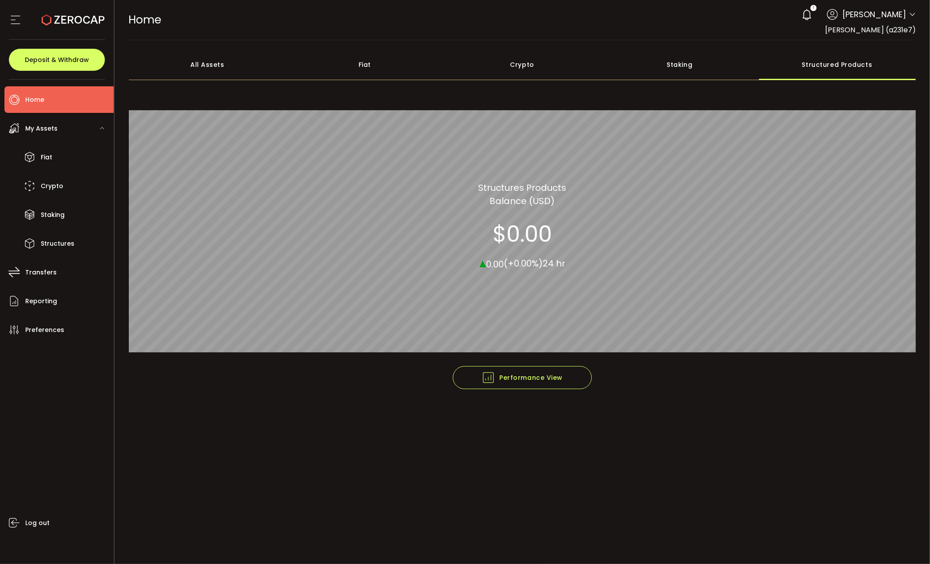
click at [81, 130] on div "My Assets" at bounding box center [58, 128] width 109 height 27
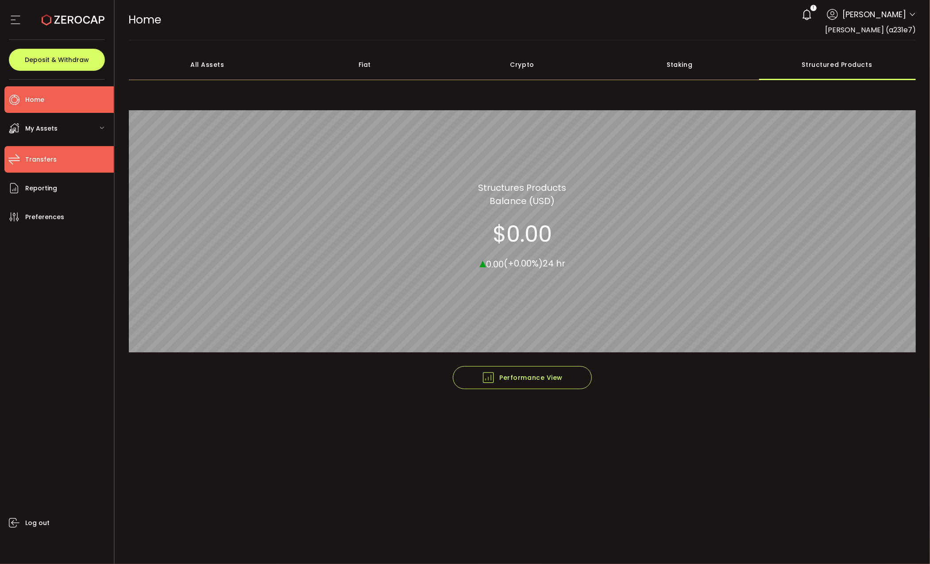
click at [69, 152] on li "Transfers" at bounding box center [58, 159] width 109 height 27
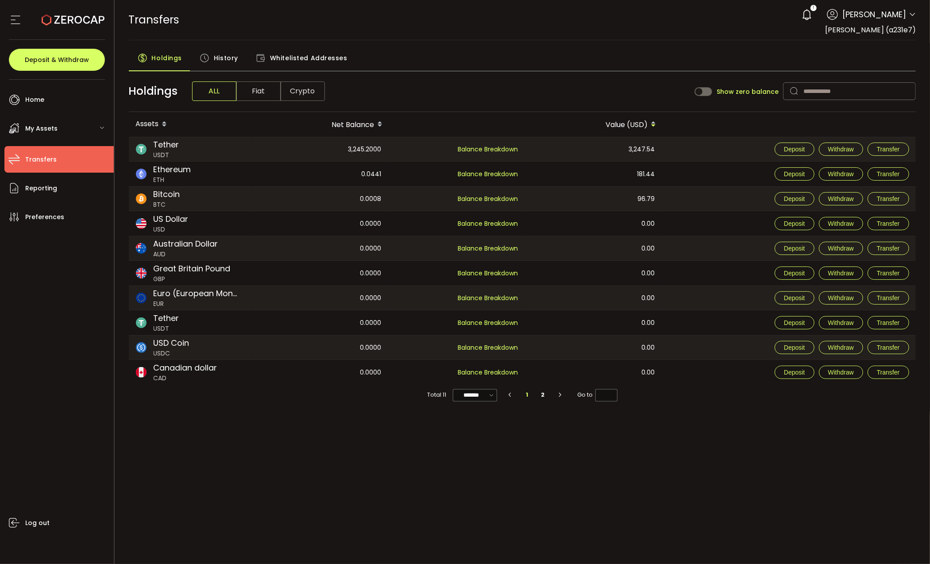
click at [308, 54] on span "Whitelisted Addresses" at bounding box center [308, 58] width 77 height 18
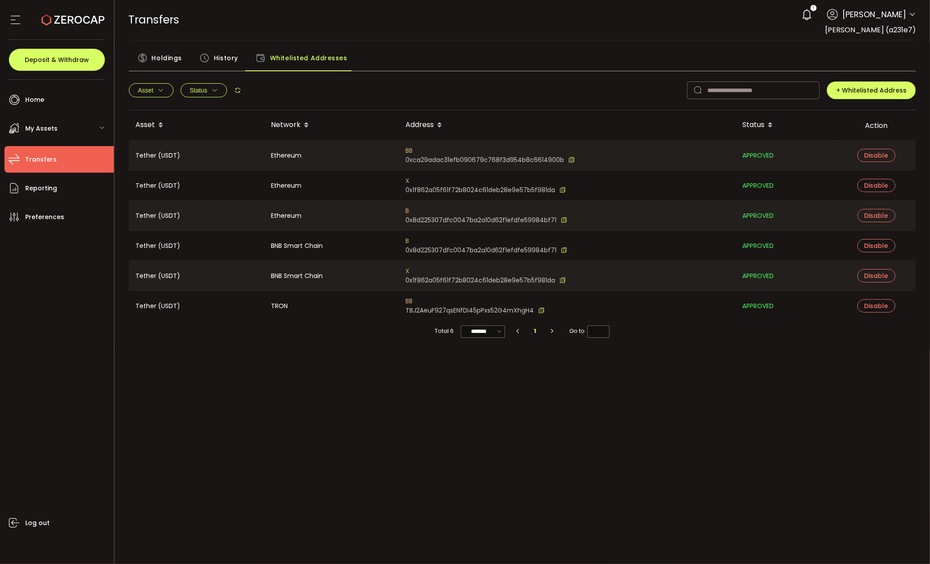
click at [209, 54] on div "History" at bounding box center [219, 60] width 56 height 22
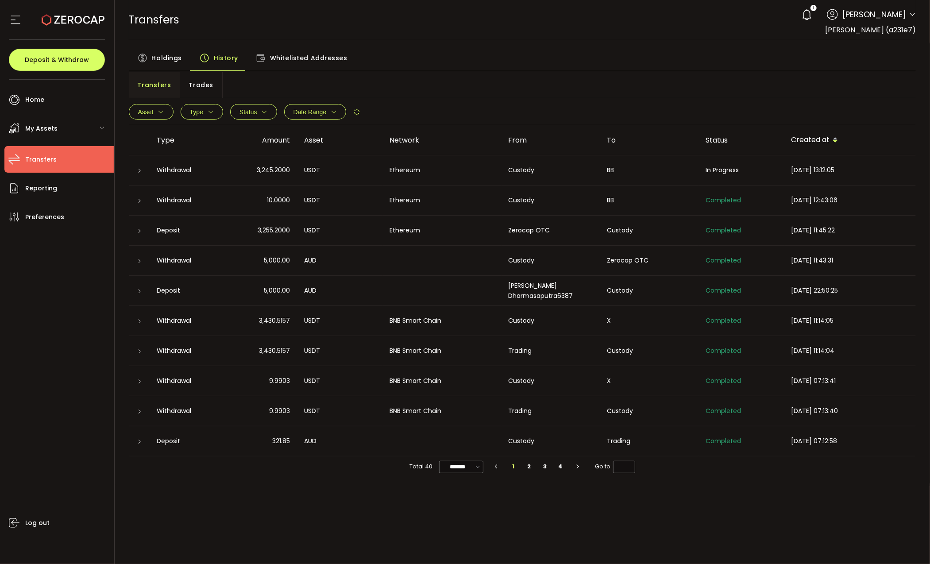
click at [571, 166] on div "Custody" at bounding box center [550, 170] width 99 height 10
click at [137, 167] on div at bounding box center [139, 170] width 7 height 9
